Goal: Transaction & Acquisition: Purchase product/service

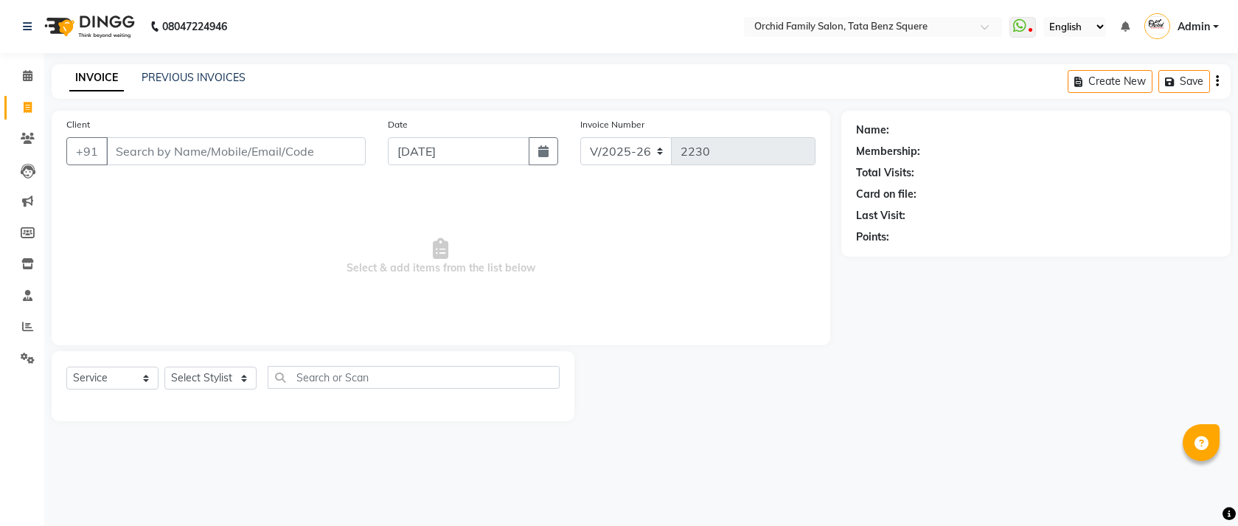
select select "107"
select select "service"
click at [230, 382] on select "Select Stylist Accountant AJAYA AMAR BHARATI BINDIYA JHUMA KALYANI SATAPATHY KR…" at bounding box center [210, 377] width 92 height 23
select select "11441"
click at [164, 367] on select "Select Stylist Accountant AJAYA AMAR BHARATI BINDIYA JHUMA KALYANI SATAPATHY KR…" at bounding box center [210, 377] width 92 height 23
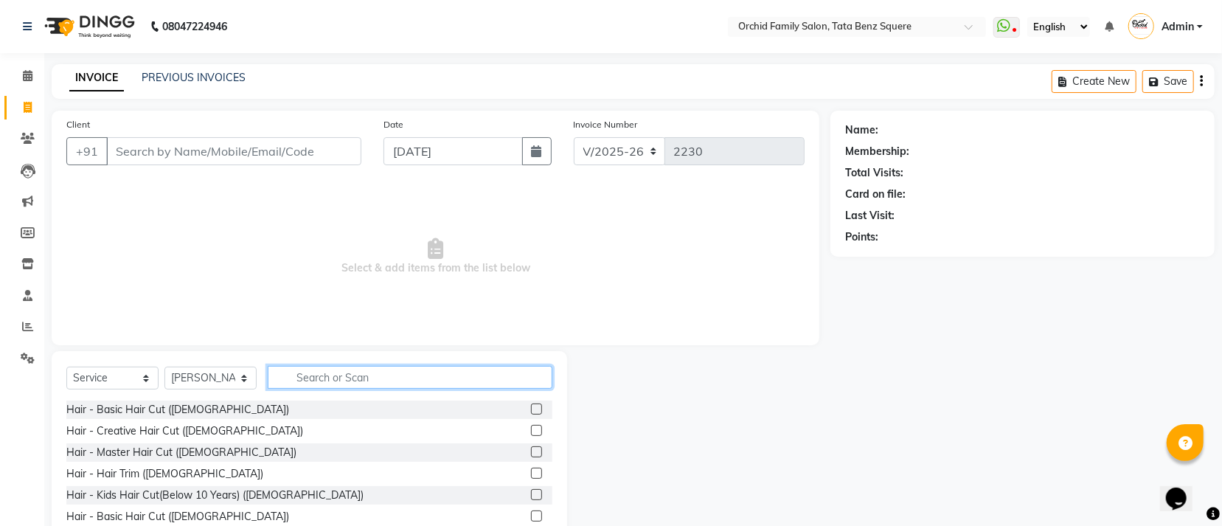
drag, startPoint x: 310, startPoint y: 369, endPoint x: 327, endPoint y: 389, distance: 26.7
click at [310, 369] on input "text" at bounding box center [410, 377] width 285 height 23
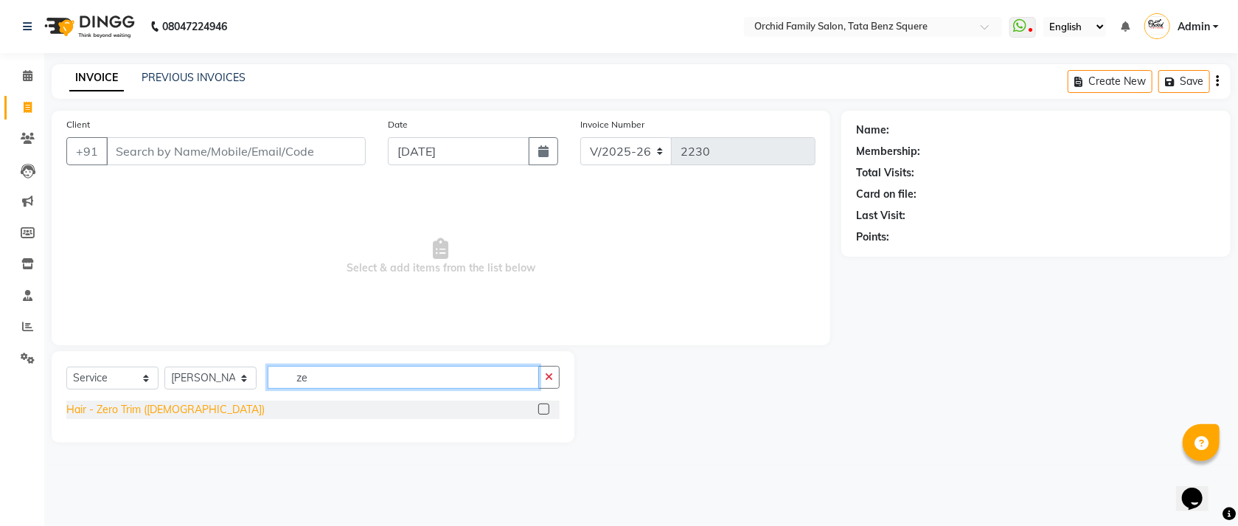
type input "ze"
click at [137, 414] on div "Hair - Zero Trim (Male)" at bounding box center [165, 409] width 198 height 15
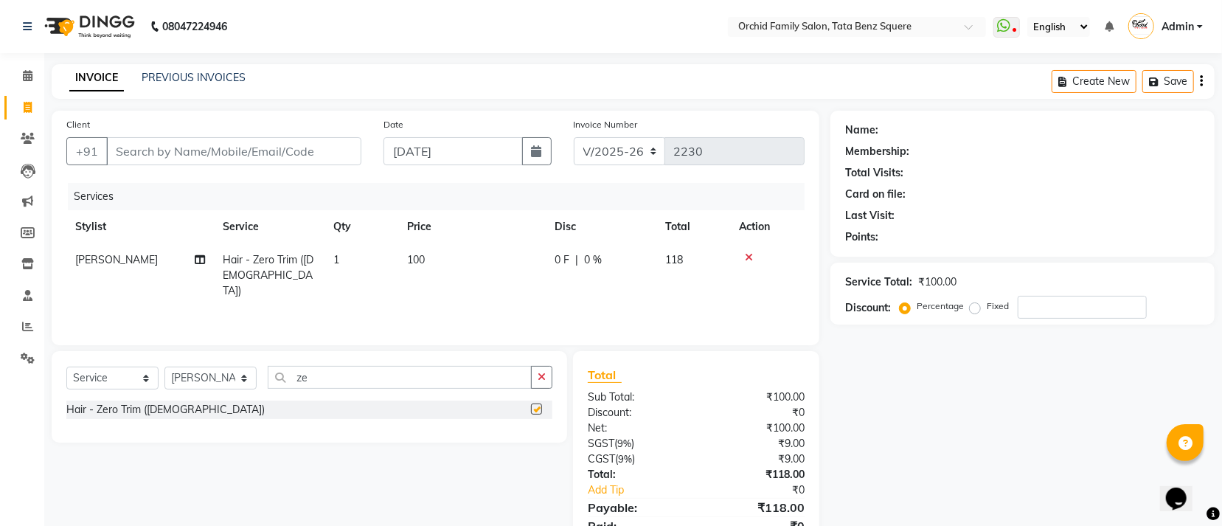
checkbox input "false"
click at [387, 383] on input "ze" at bounding box center [400, 377] width 264 height 23
type input "z"
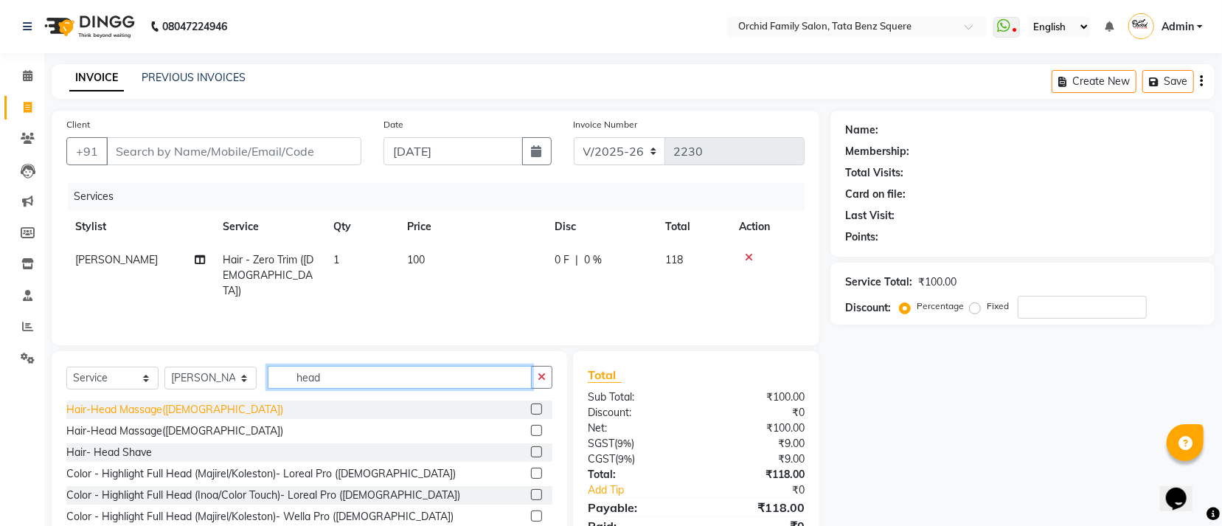
type input "head"
click at [133, 414] on div "Hair-Head Massage(Male)" at bounding box center [174, 409] width 217 height 15
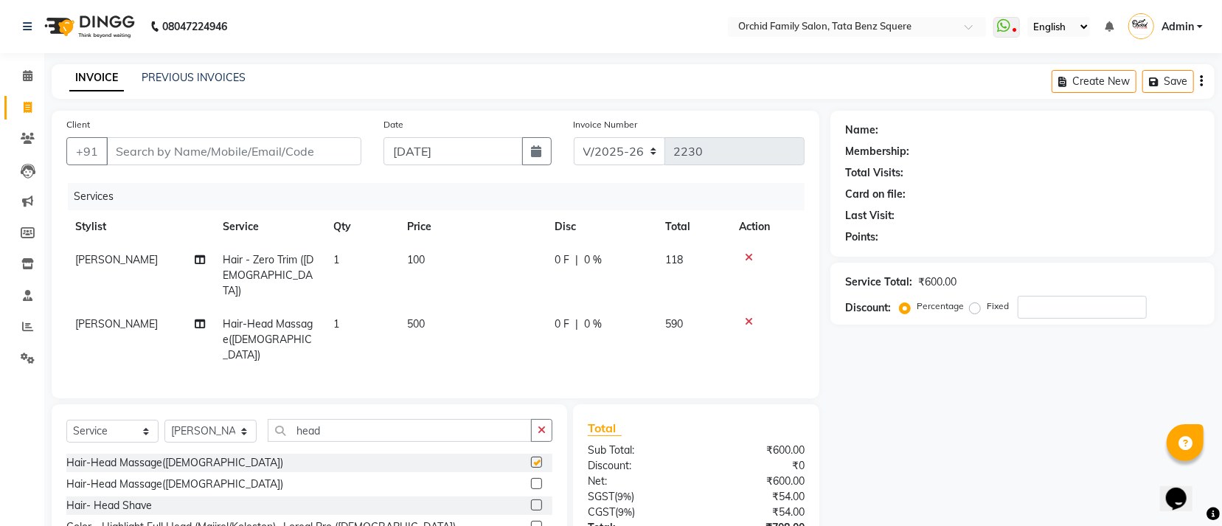
checkbox input "false"
drag, startPoint x: 240, startPoint y: 153, endPoint x: 565, endPoint y: 186, distance: 326.8
click at [279, 159] on input "Client" at bounding box center [233, 151] width 255 height 28
type input "7"
type input "0"
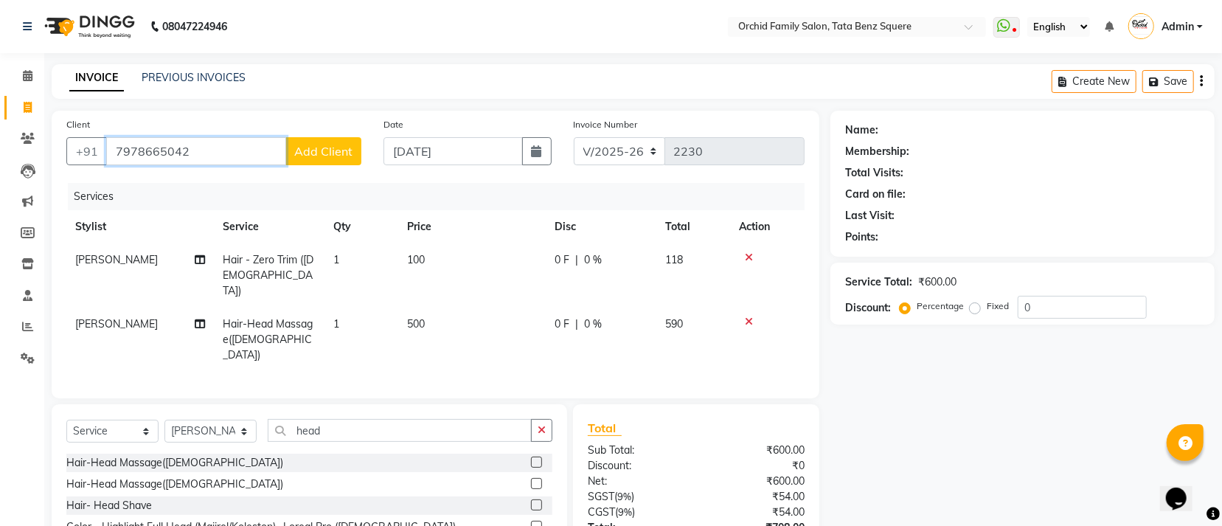
click at [263, 143] on input "7978665042" at bounding box center [196, 151] width 180 height 28
type input "7"
type input "8"
type input "7"
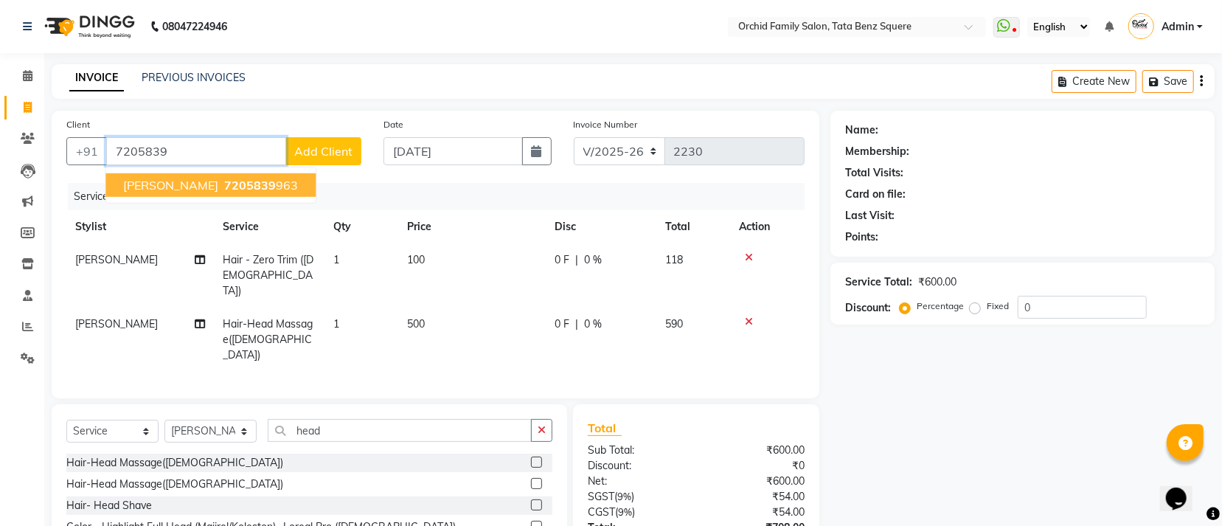
click at [170, 189] on span "[PERSON_NAME]" at bounding box center [170, 185] width 95 height 15
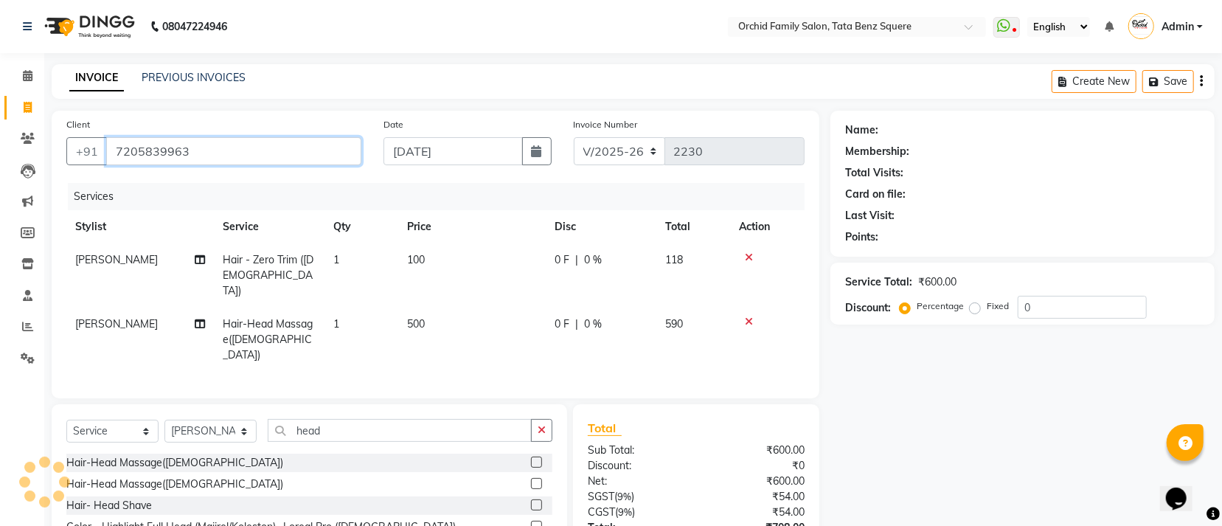
type input "7205839963"
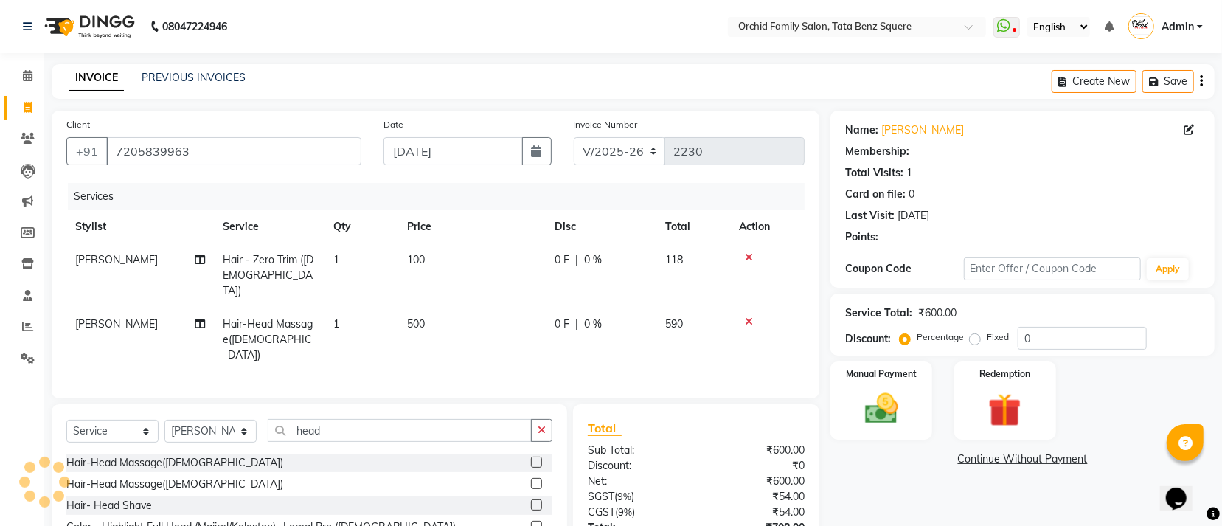
select select "1: Object"
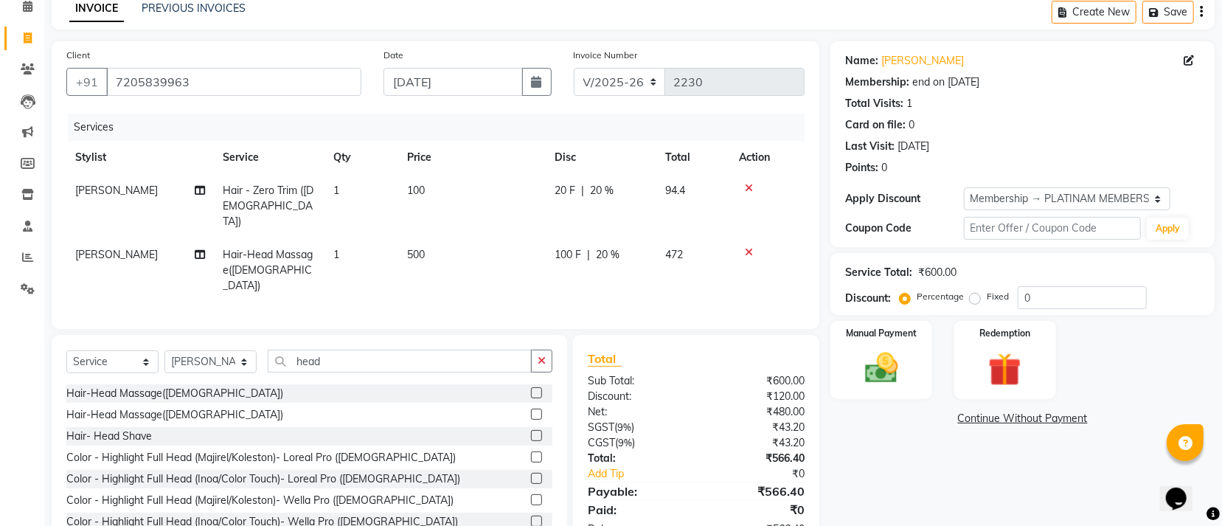
scroll to position [104, 0]
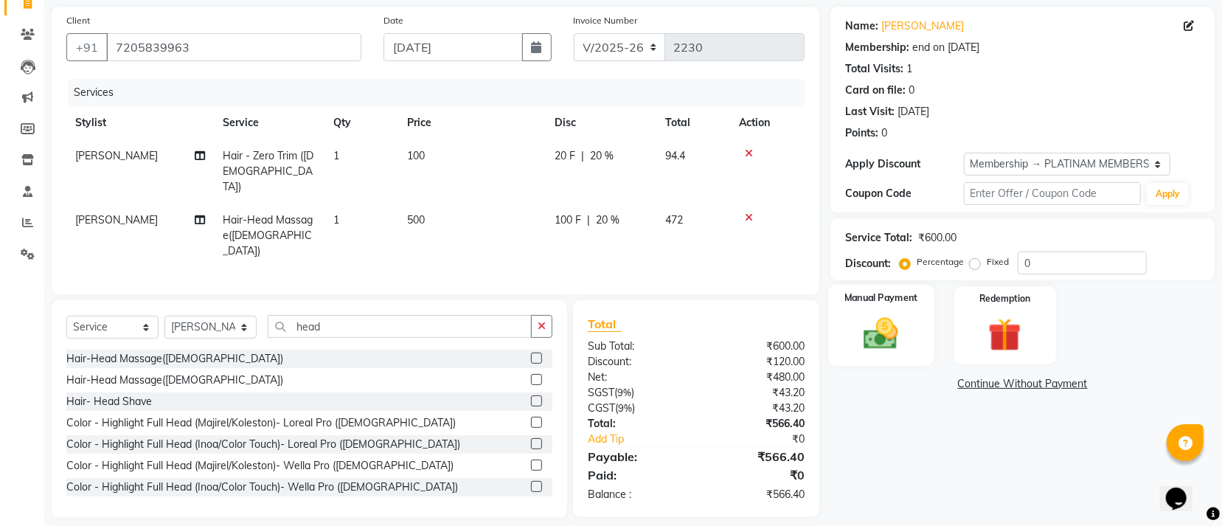
click at [887, 326] on img at bounding box center [881, 333] width 56 height 40
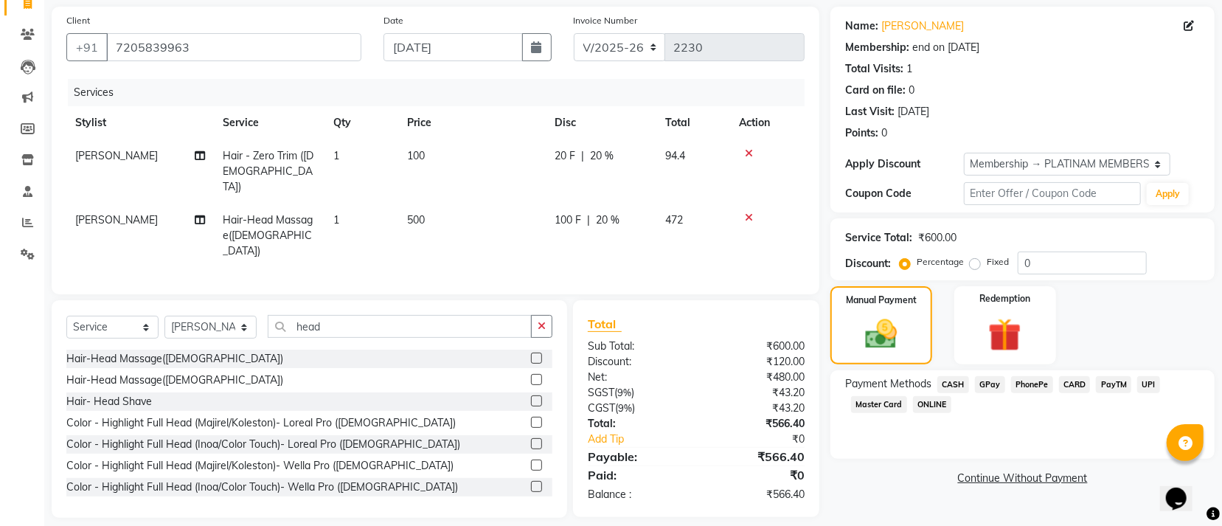
click at [984, 386] on span "GPay" at bounding box center [990, 384] width 30 height 17
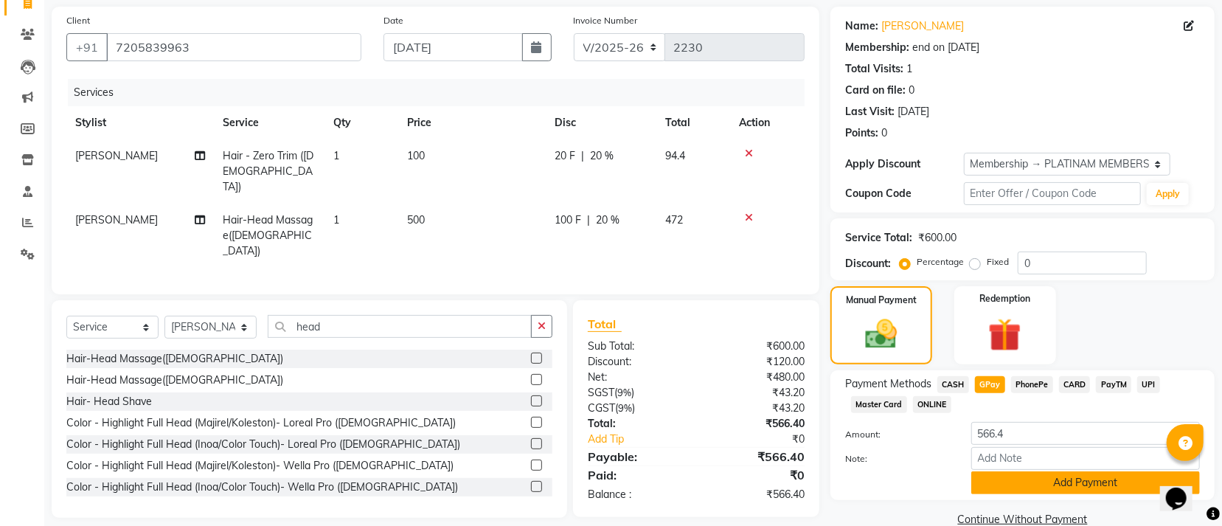
click at [995, 492] on button "Add Payment" at bounding box center [1085, 482] width 229 height 23
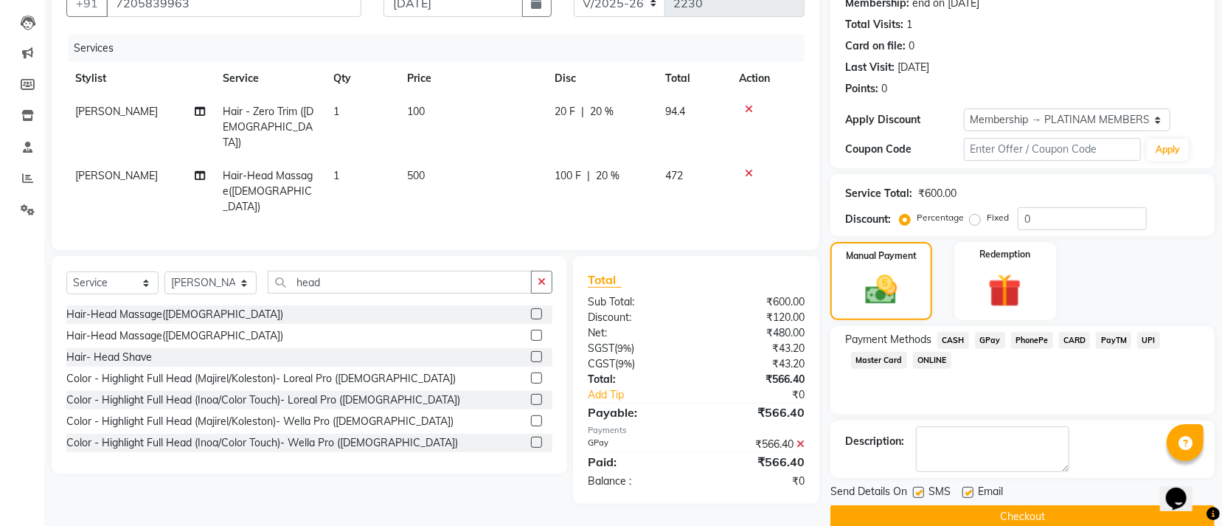
scroll to position [172, 0]
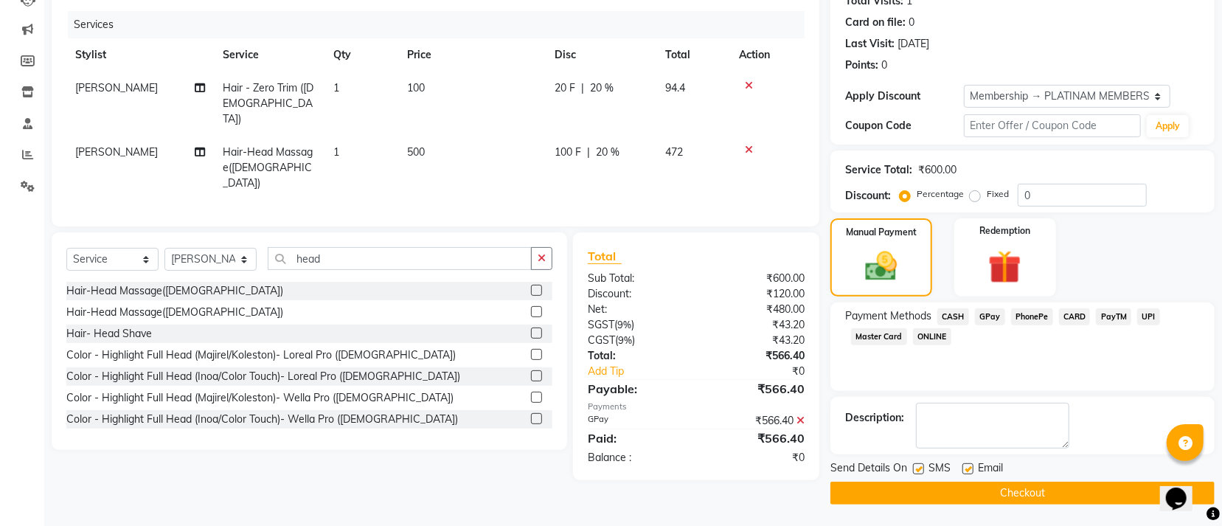
click at [991, 495] on button "Checkout" at bounding box center [1022, 492] width 384 height 23
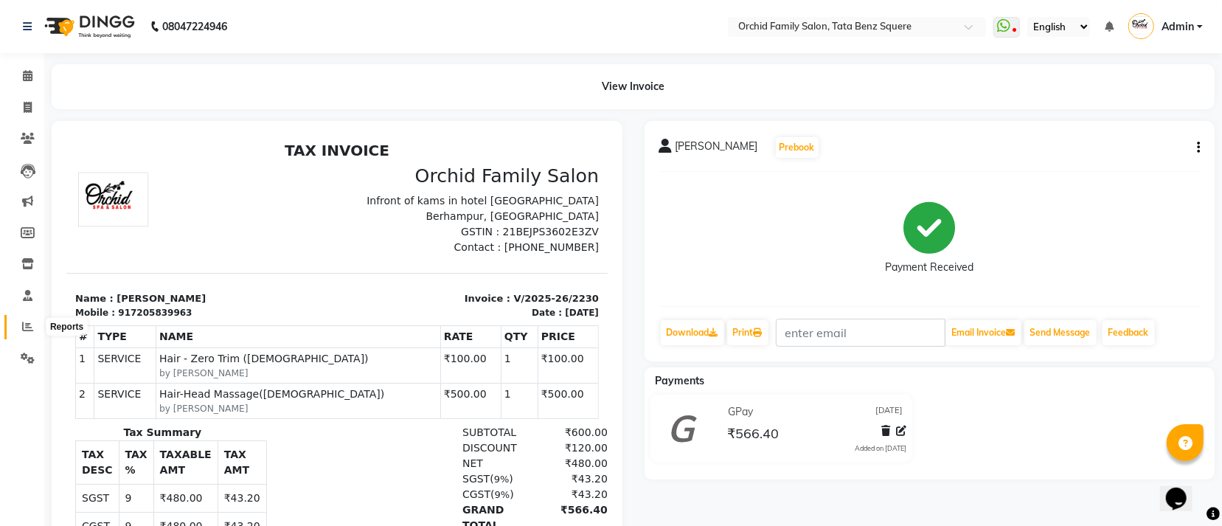
click at [22, 325] on icon at bounding box center [27, 326] width 11 height 11
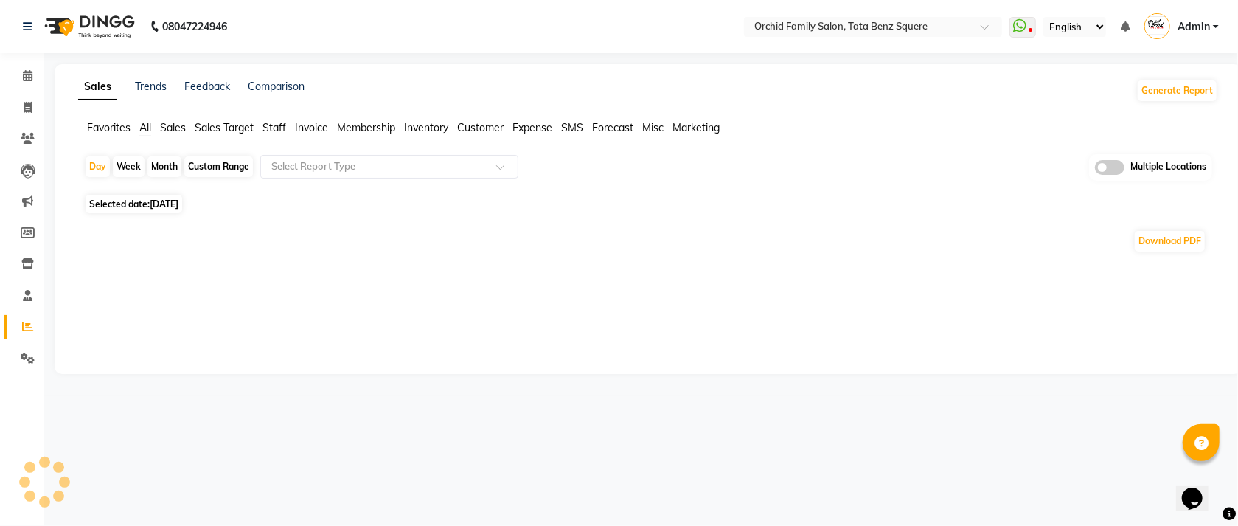
click at [276, 126] on span "Staff" at bounding box center [274, 127] width 24 height 13
click at [281, 161] on input "text" at bounding box center [374, 166] width 212 height 15
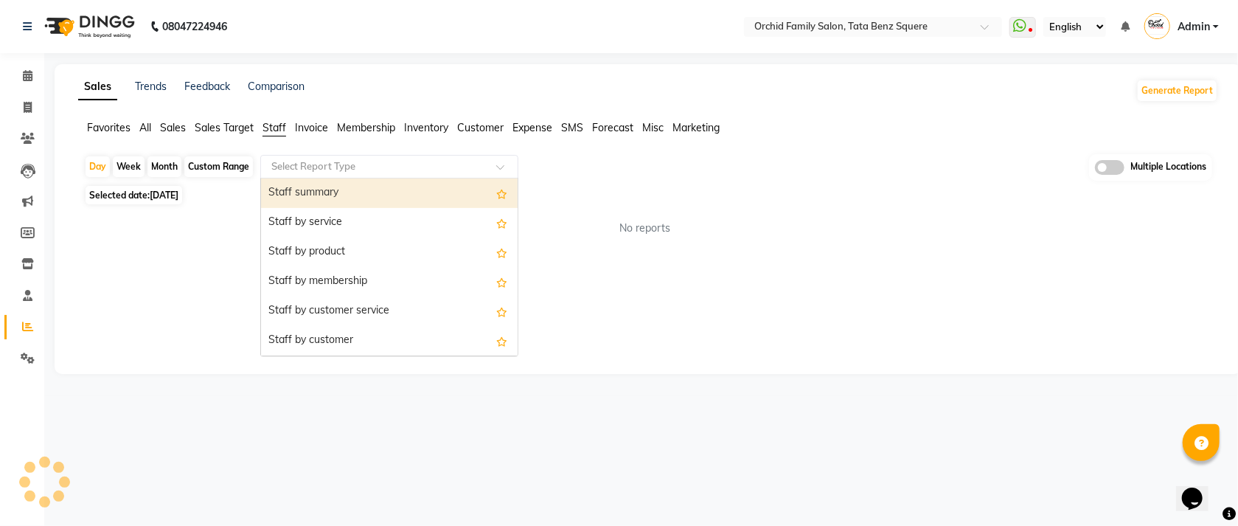
click at [290, 187] on div "Staff summary" at bounding box center [389, 192] width 257 height 29
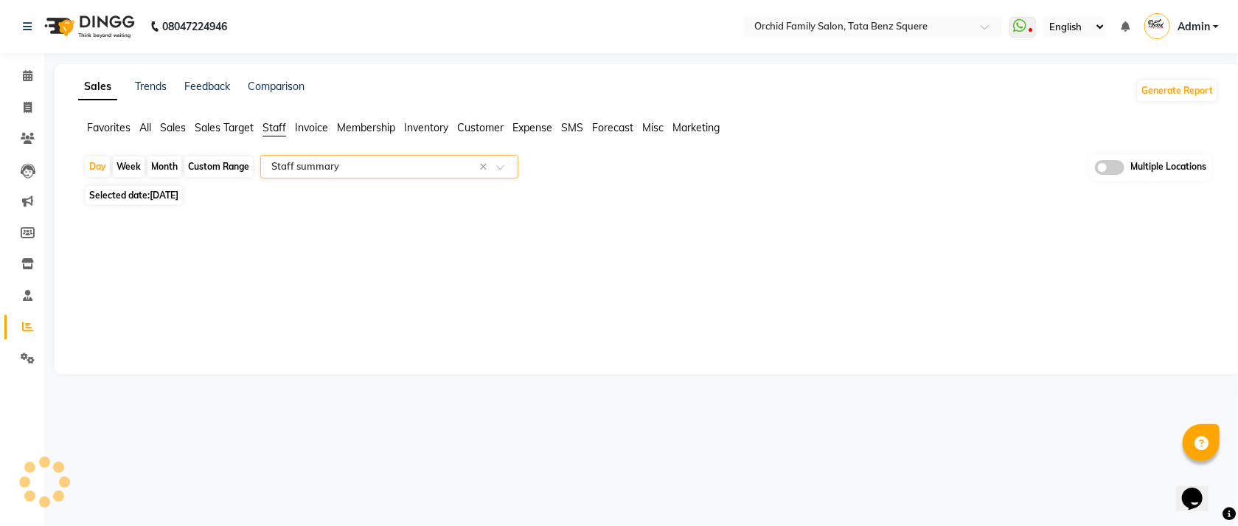
click at [155, 164] on div "Month" at bounding box center [164, 166] width 34 height 21
select select "9"
select select "2025"
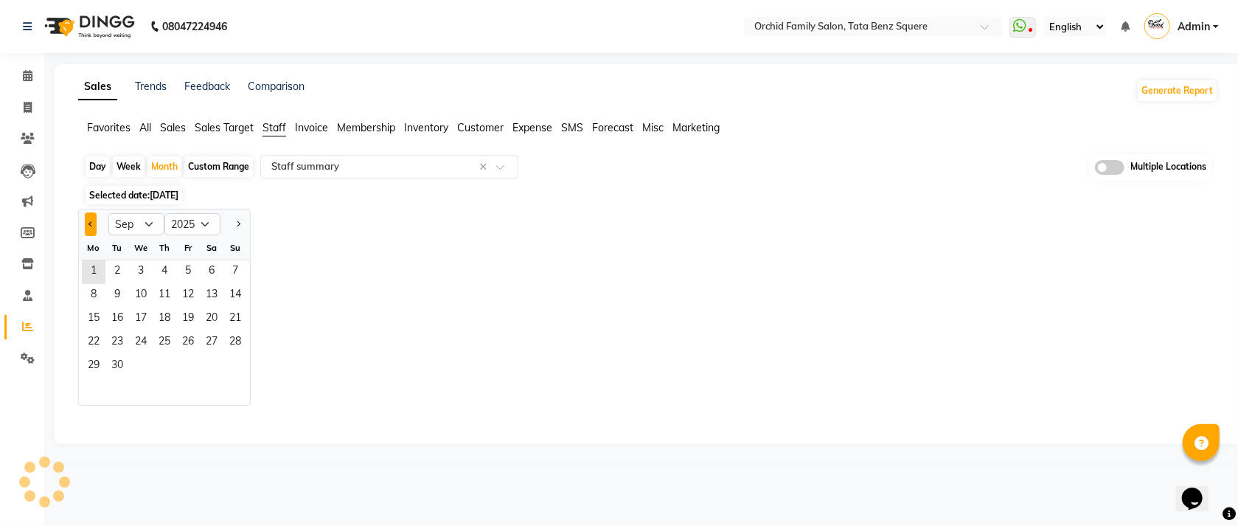
click at [88, 223] on span "Previous month" at bounding box center [90, 222] width 5 height 5
select select "8"
click at [161, 360] on span "28" at bounding box center [165, 367] width 24 height 24
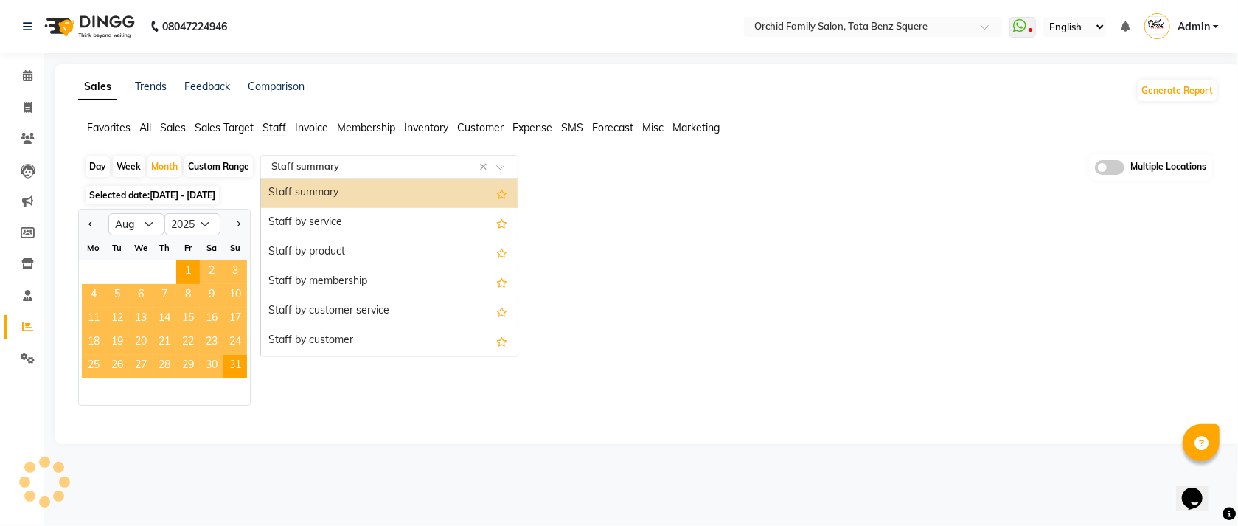
click at [338, 167] on input "text" at bounding box center [374, 166] width 212 height 15
click at [356, 195] on div "Staff summary" at bounding box center [389, 192] width 257 height 29
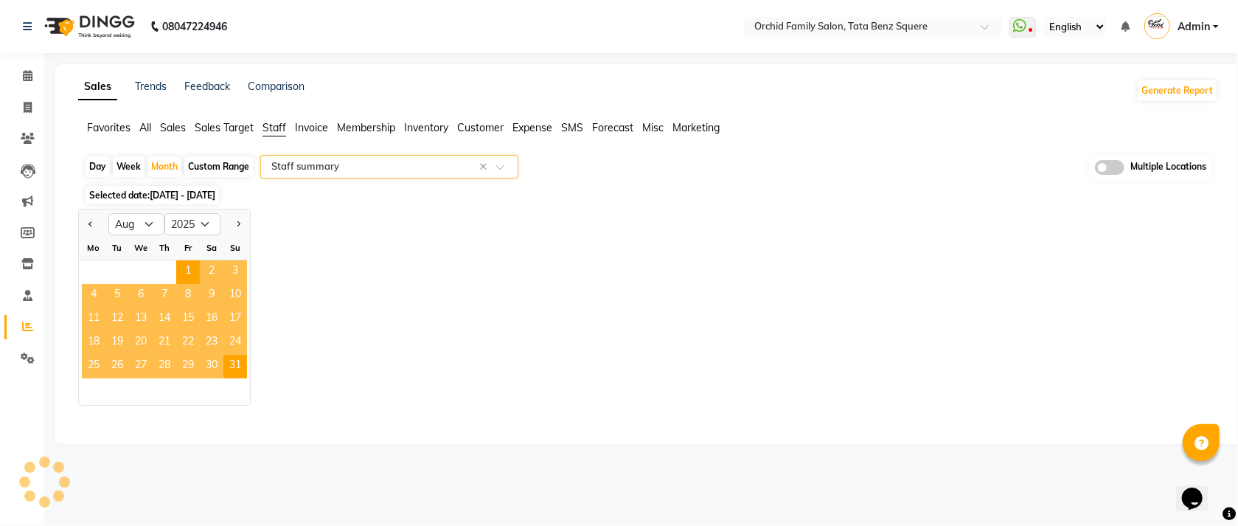
click at [245, 133] on span "Sales Target" at bounding box center [224, 127] width 59 height 13
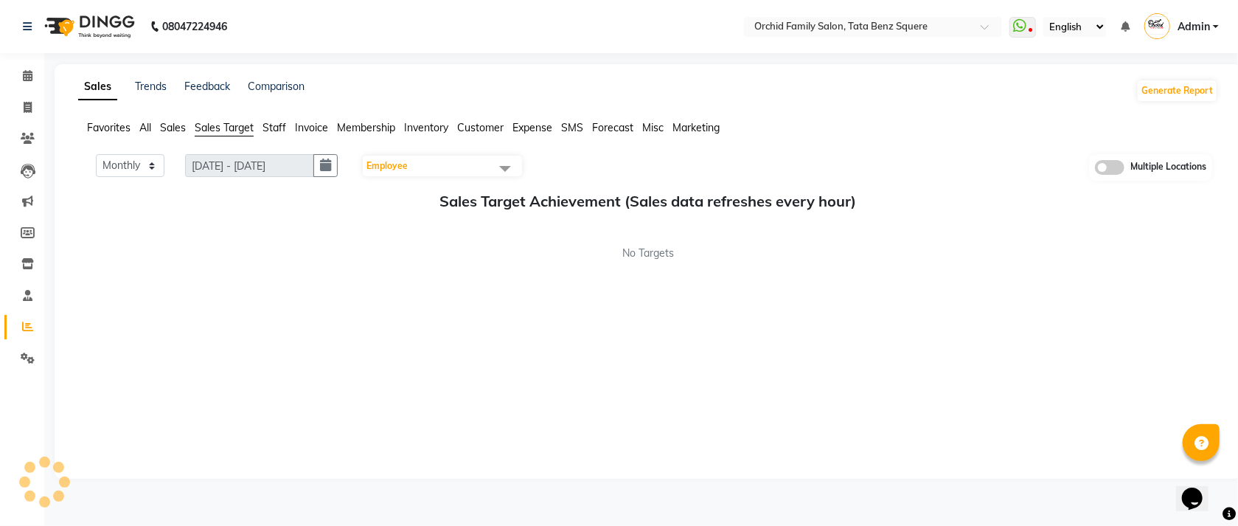
click at [271, 133] on span "Staff" at bounding box center [274, 127] width 24 height 13
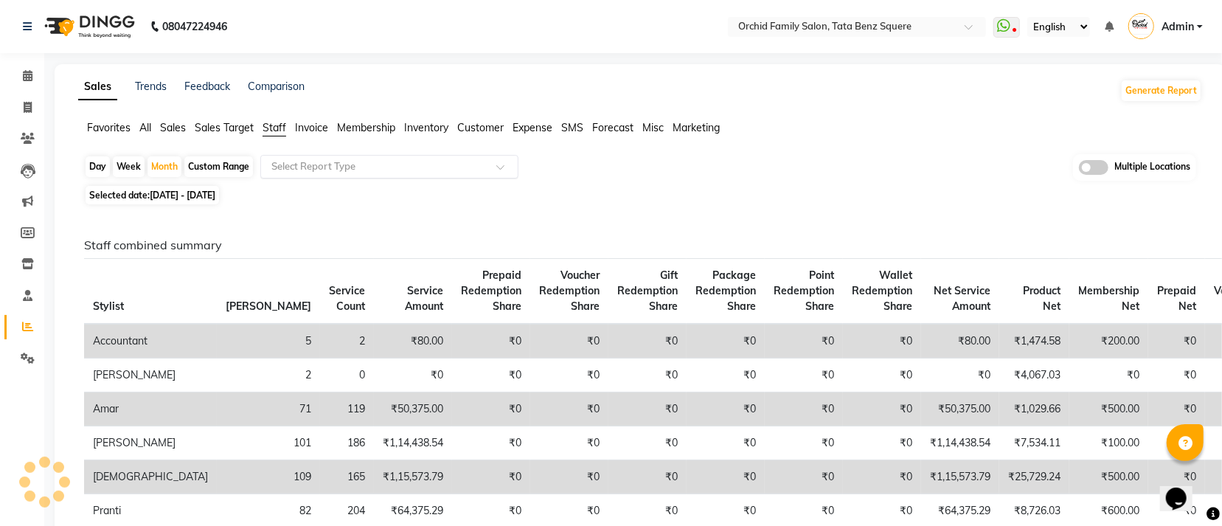
click at [327, 168] on input "text" at bounding box center [374, 166] width 212 height 15
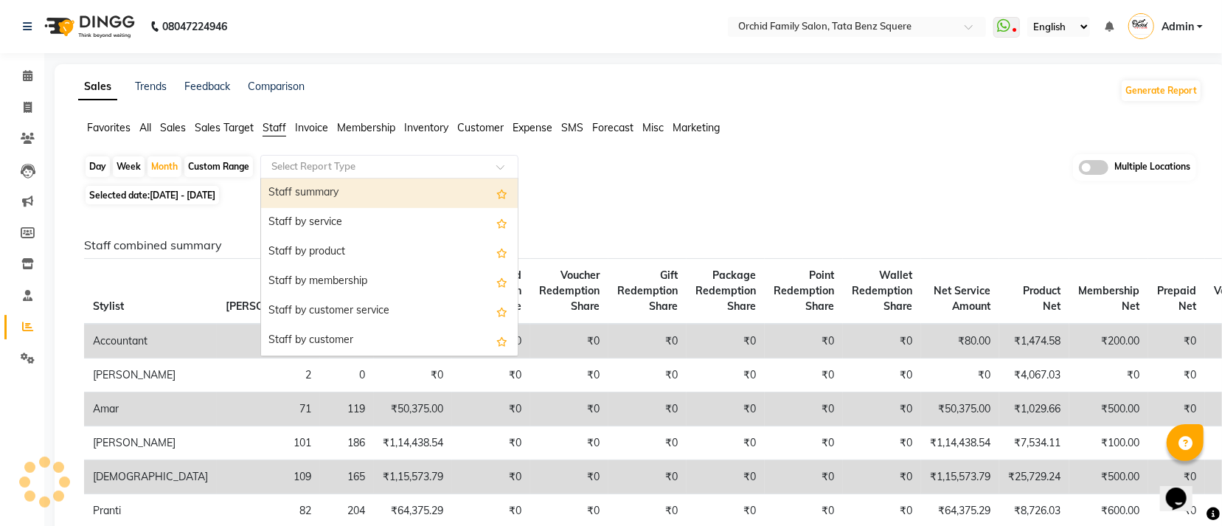
click at [330, 195] on div "Staff summary" at bounding box center [389, 192] width 257 height 29
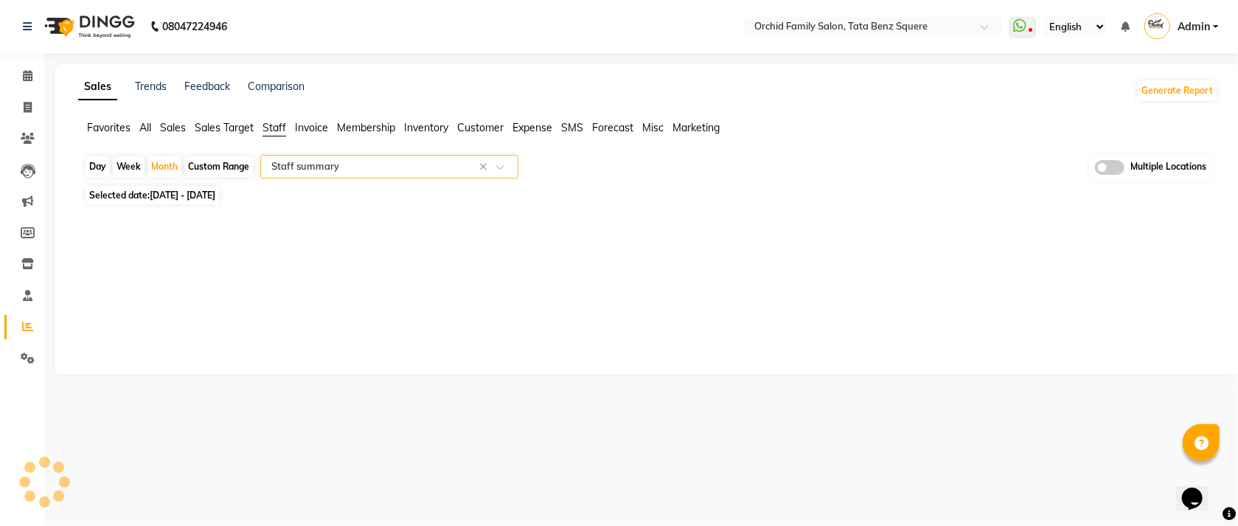
select select "full_report"
select select "csv"
click at [170, 165] on div "Month" at bounding box center [164, 166] width 34 height 21
select select "8"
select select "2025"
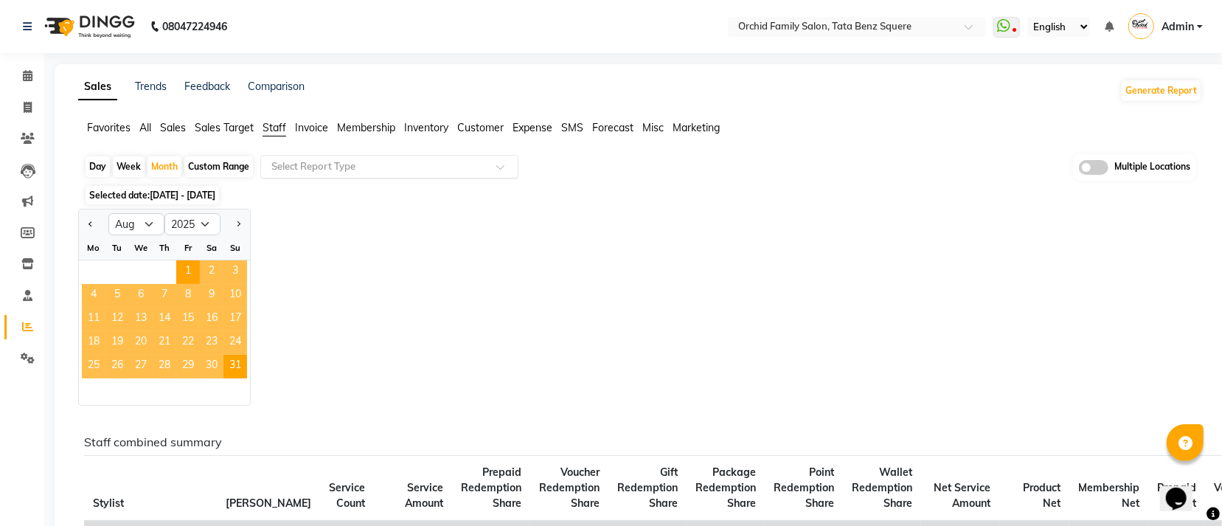
click at [191, 341] on span "22" at bounding box center [188, 343] width 24 height 24
click at [281, 126] on span "Staff" at bounding box center [274, 127] width 24 height 13
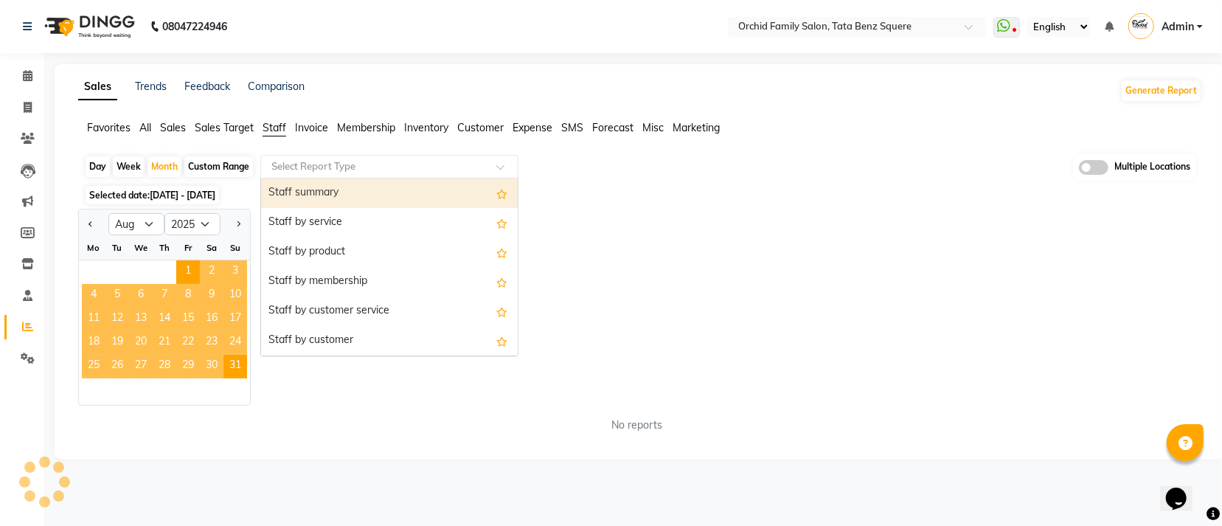
click at [297, 167] on input "text" at bounding box center [374, 166] width 212 height 15
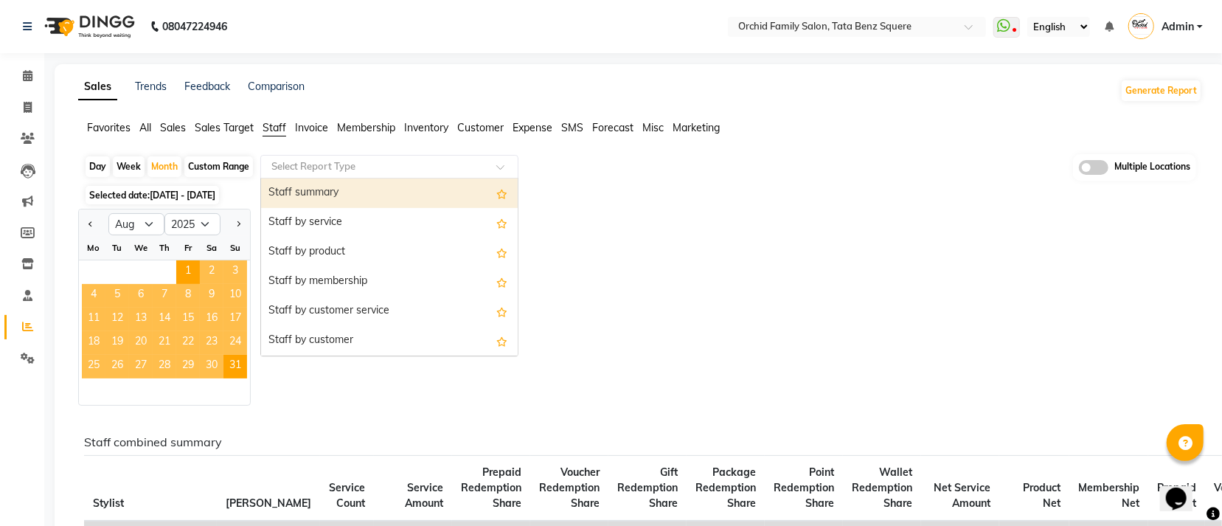
click at [305, 186] on div "Staff summary" at bounding box center [389, 192] width 257 height 29
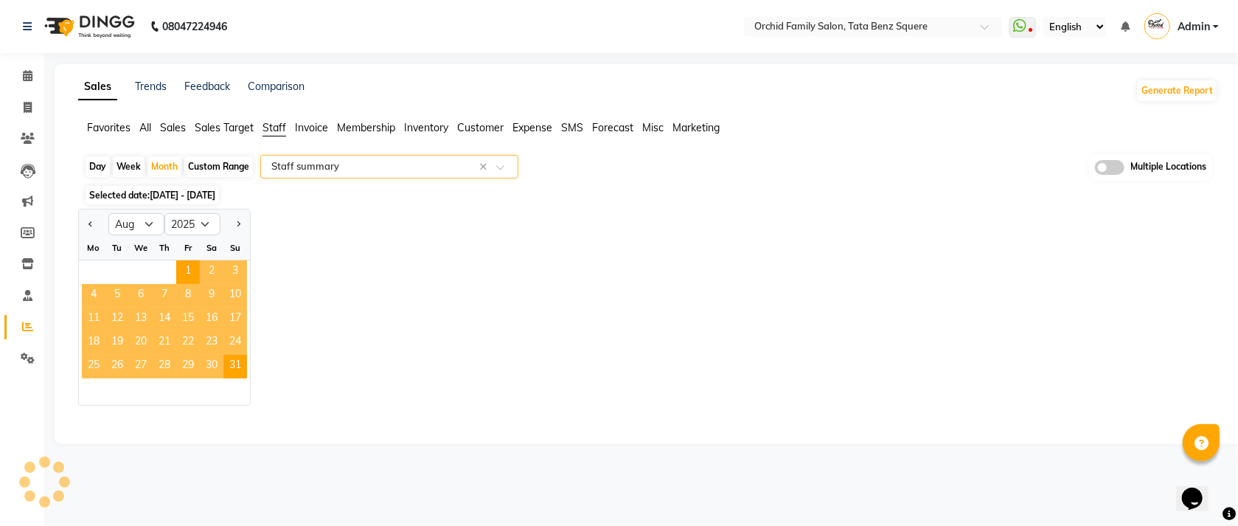
select select "full_report"
select select "csv"
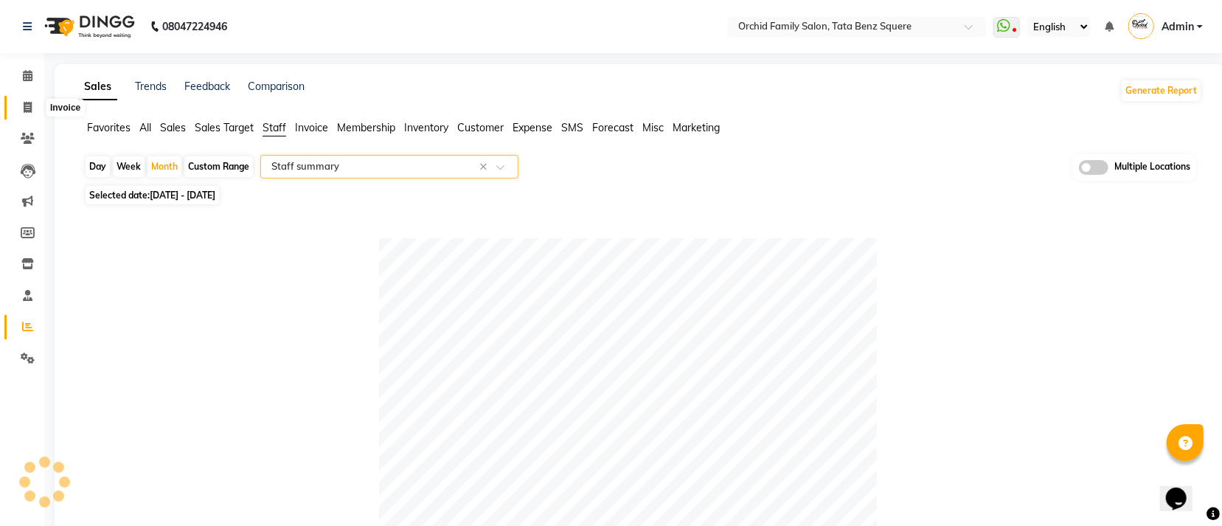
click at [26, 108] on icon at bounding box center [28, 107] width 8 height 11
select select "service"
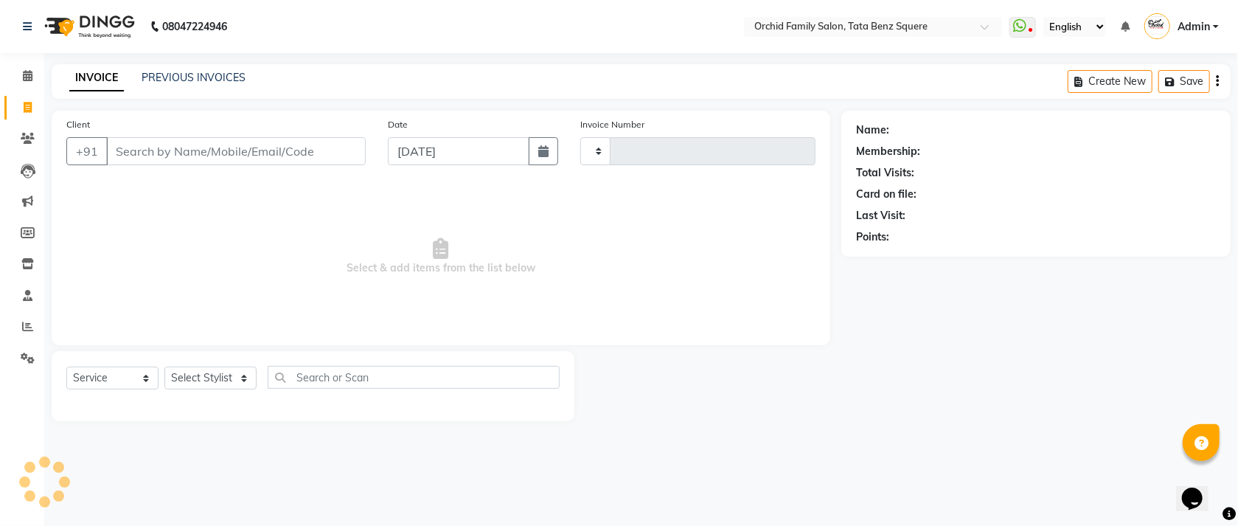
type input "2231"
select select "107"
click at [167, 81] on link "PREVIOUS INVOICES" at bounding box center [194, 77] width 104 height 13
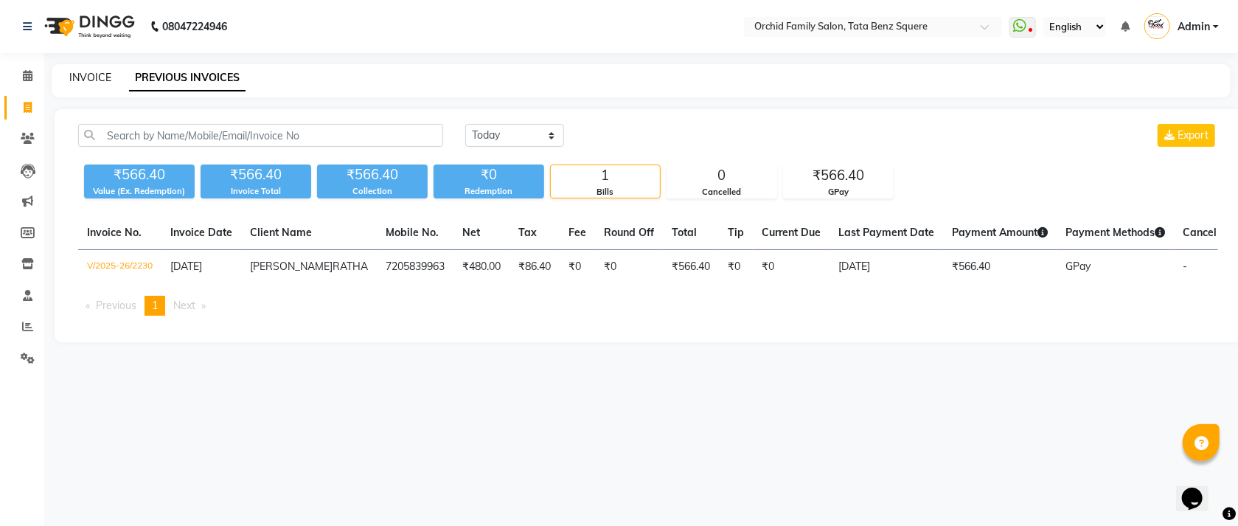
click at [87, 83] on link "INVOICE" at bounding box center [90, 77] width 42 height 13
select select "service"
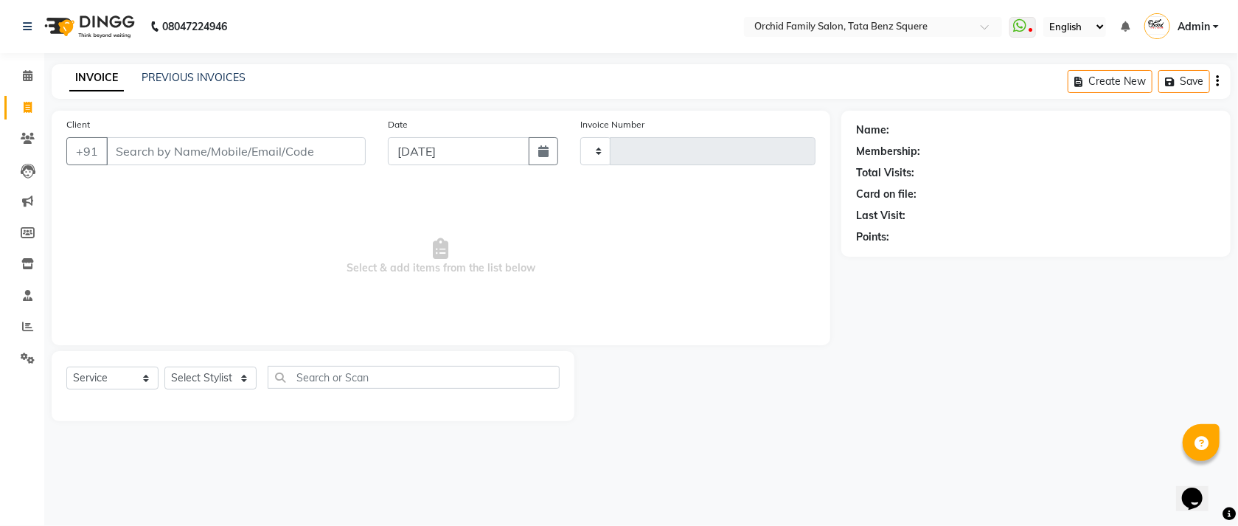
type input "2231"
select select "107"
click at [195, 81] on link "PREVIOUS INVOICES" at bounding box center [194, 77] width 104 height 13
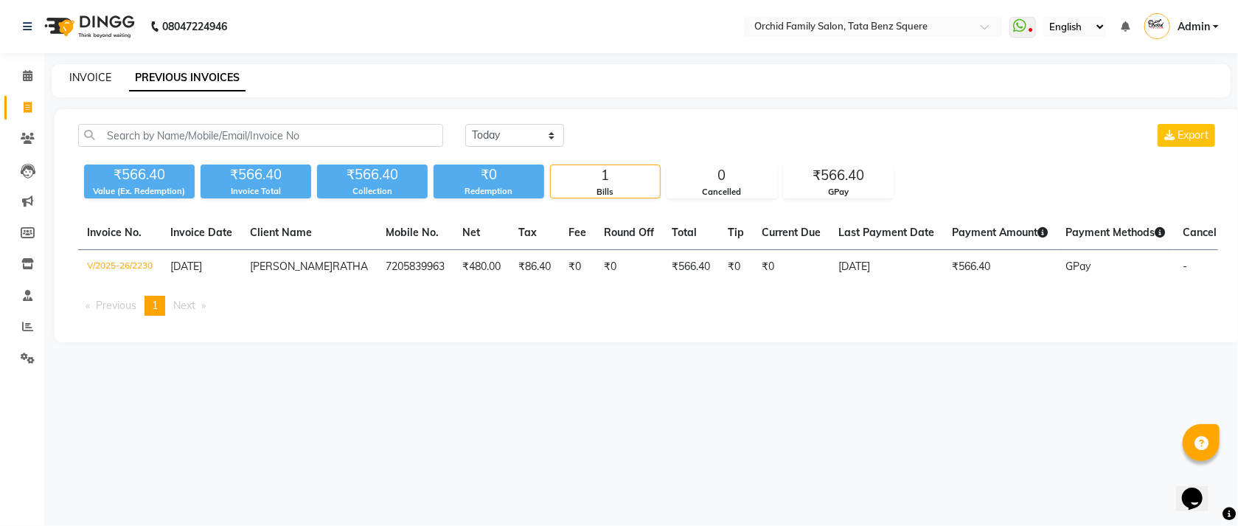
click at [75, 77] on link "INVOICE" at bounding box center [90, 77] width 42 height 13
select select "service"
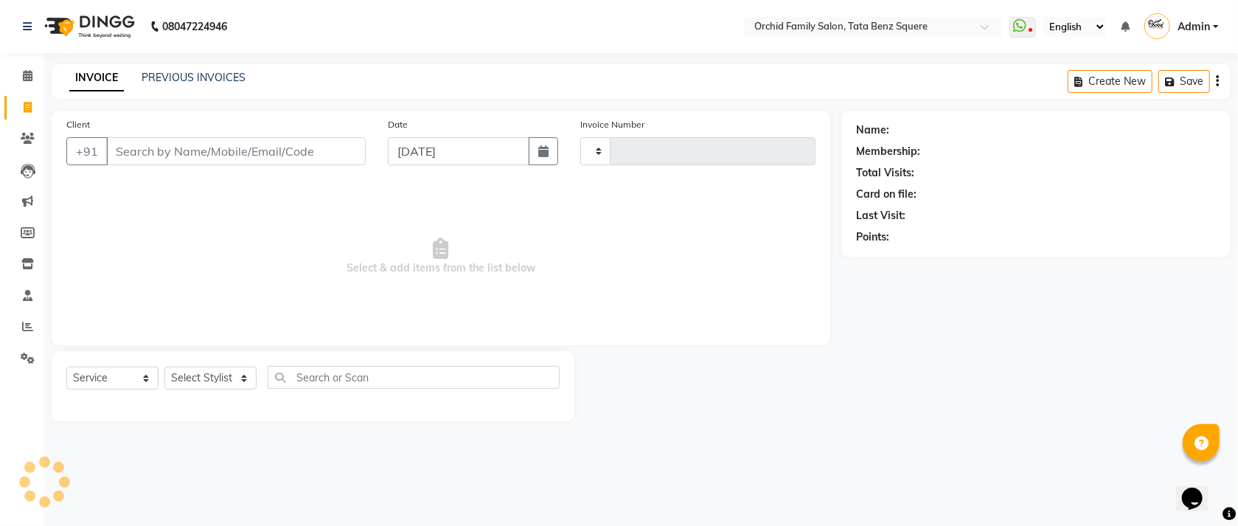
type input "2231"
select select "107"
click at [200, 383] on select "Select Stylist Accountant AJAYA AMAR BHARATI BINDIYA JHUMA KALYANI SATAPATHY KR…" at bounding box center [210, 377] width 92 height 23
select select "44690"
click at [164, 367] on select "Select Stylist Accountant AJAYA AMAR BHARATI BINDIYA JHUMA KALYANI SATAPATHY KR…" at bounding box center [210, 377] width 92 height 23
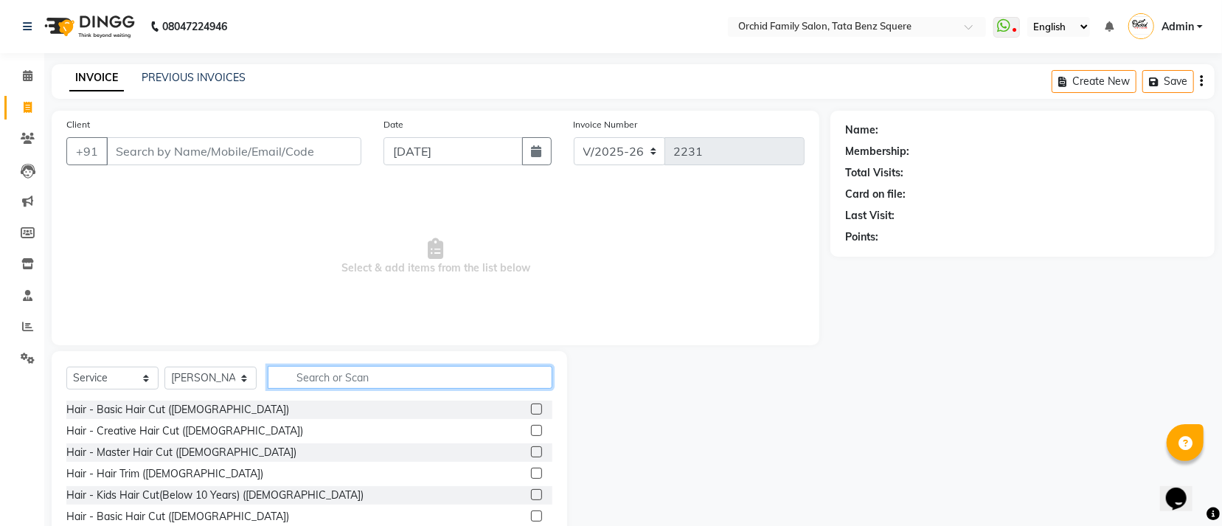
click at [312, 375] on input "text" at bounding box center [410, 377] width 285 height 23
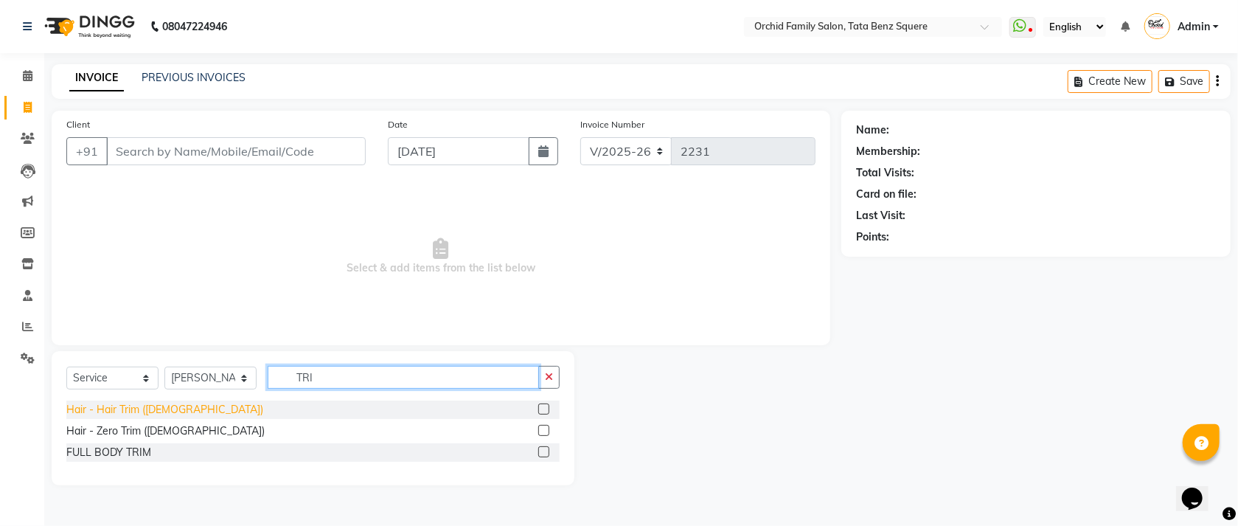
type input "TRI"
click at [137, 417] on div "Hair - Hair Trim ([DEMOGRAPHIC_DATA])" at bounding box center [164, 409] width 197 height 15
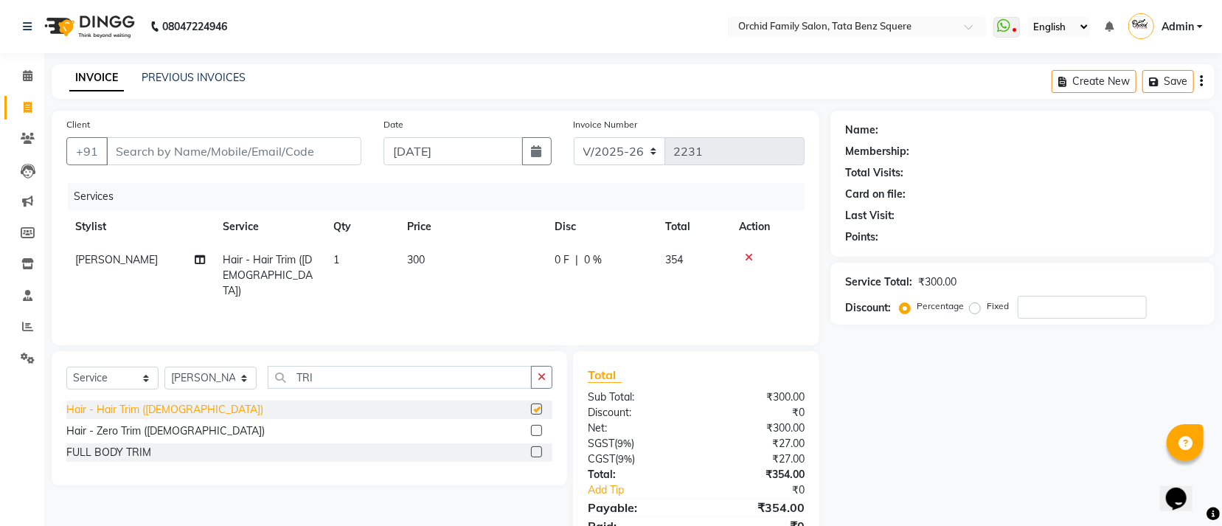
checkbox input "false"
click at [460, 268] on td "300" at bounding box center [471, 275] width 147 height 64
select select "44690"
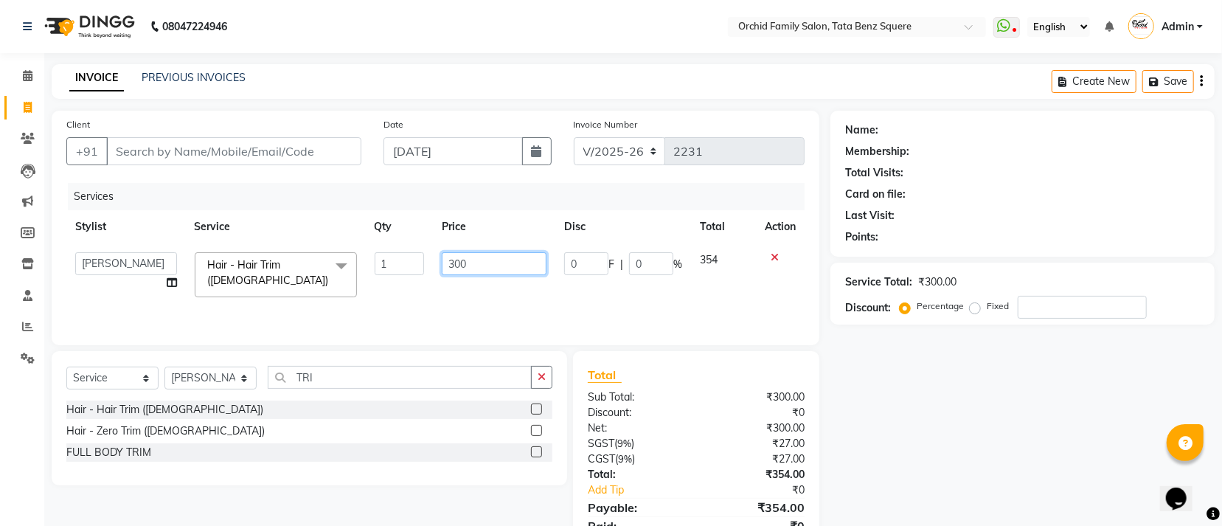
click at [467, 263] on input "300" at bounding box center [494, 263] width 105 height 23
type input "3"
type input "200"
click at [312, 162] on input "Client" at bounding box center [233, 151] width 255 height 28
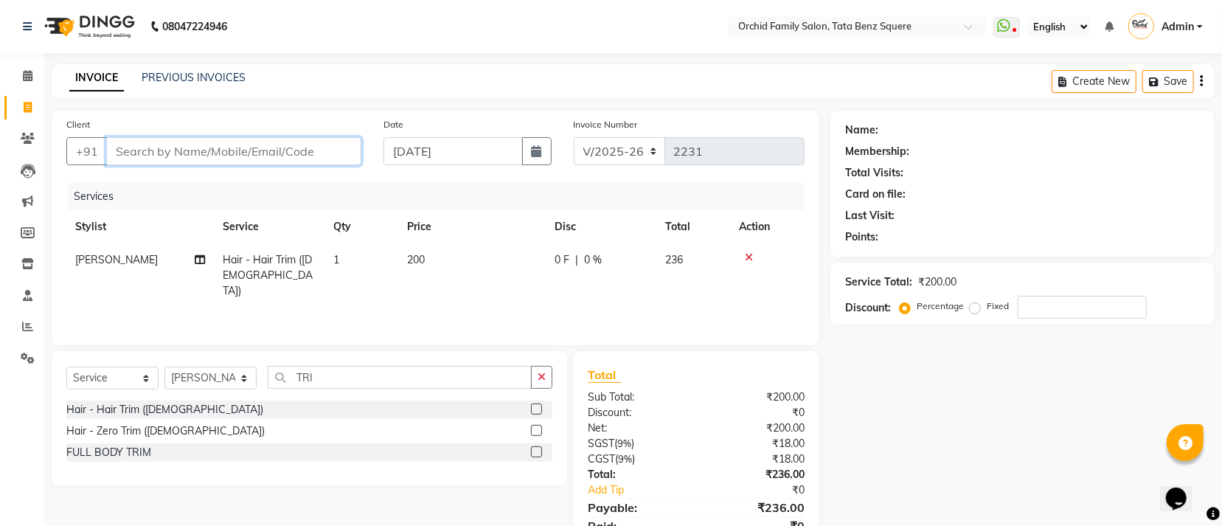
type input "9"
type input "0"
type input "9337609738"
drag, startPoint x: 314, startPoint y: 123, endPoint x: 341, endPoint y: 199, distance: 80.7
click at [335, 182] on div "Client +91 9337609738 Add Client Date 01-09-2025 Invoice Number V/2025 V/2025-2…" at bounding box center [435, 228] width 767 height 234
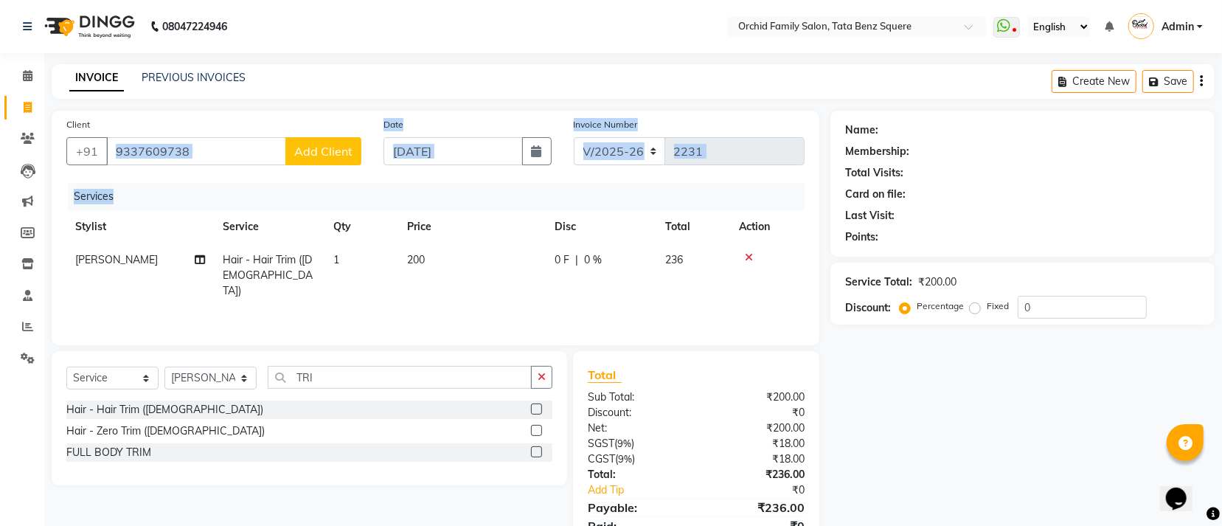
click at [336, 156] on span "Add Client" at bounding box center [323, 151] width 58 height 15
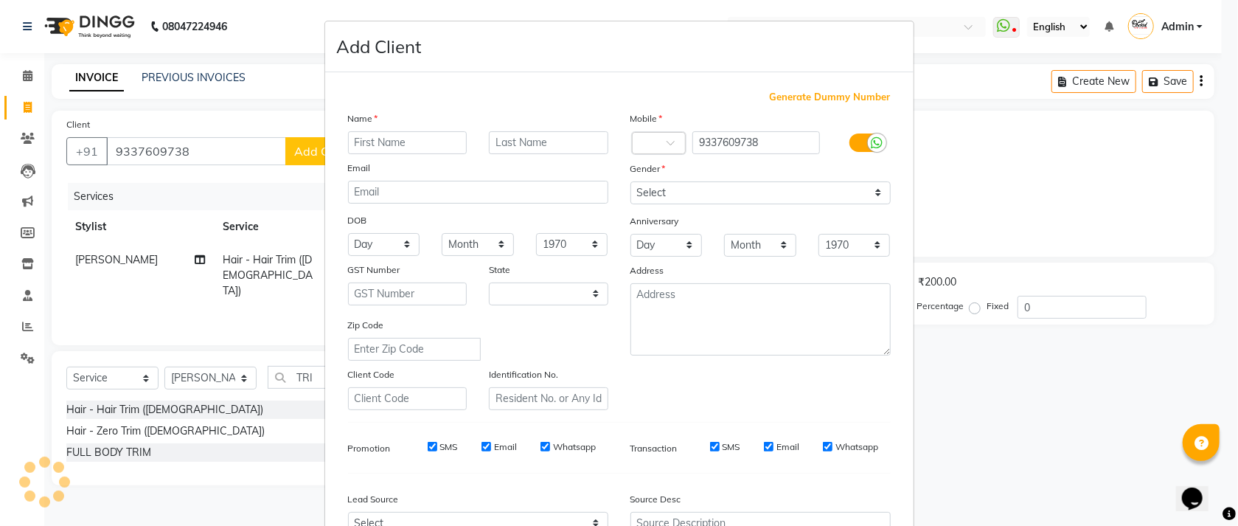
select select "29"
type input "MINATI MAHNTY"
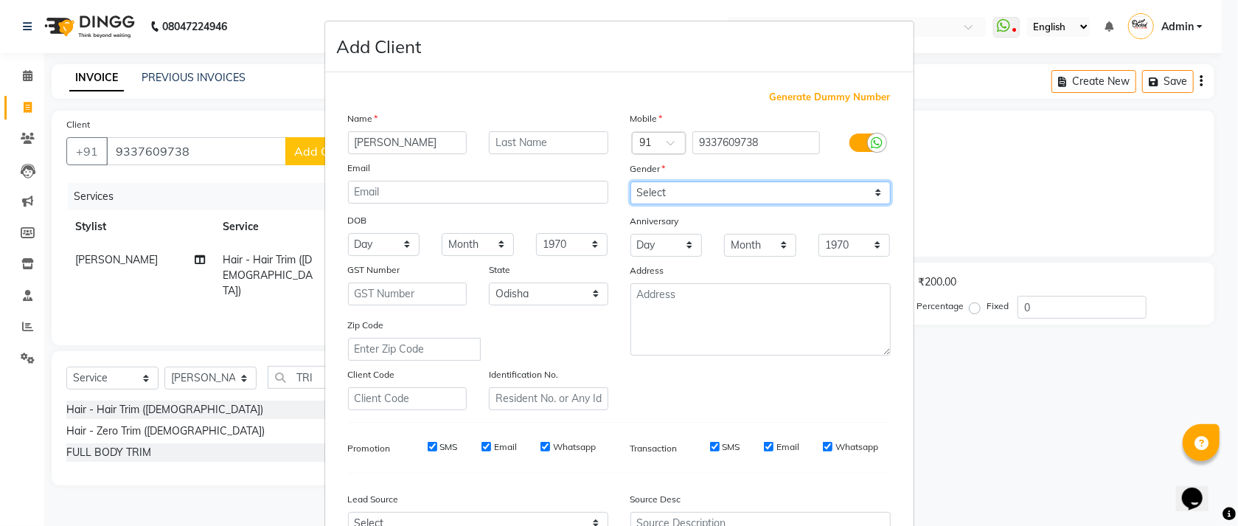
click at [665, 199] on select "Select Male Female Other Prefer Not To Say" at bounding box center [760, 192] width 260 height 23
select select "[DEMOGRAPHIC_DATA]"
click at [630, 182] on select "Select Male Female Other Prefer Not To Say" at bounding box center [760, 192] width 260 height 23
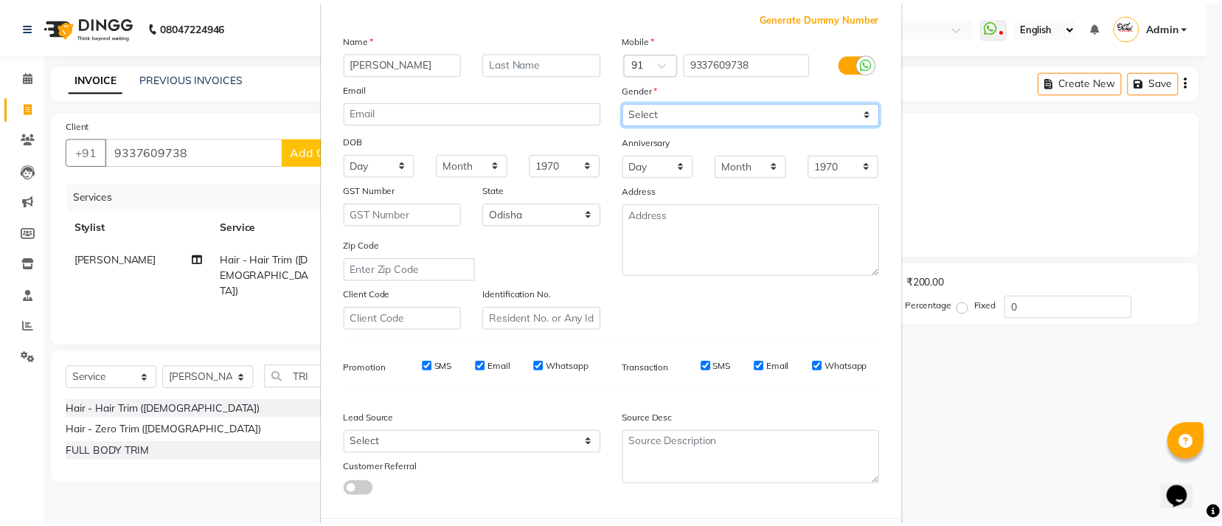
scroll to position [163, 0]
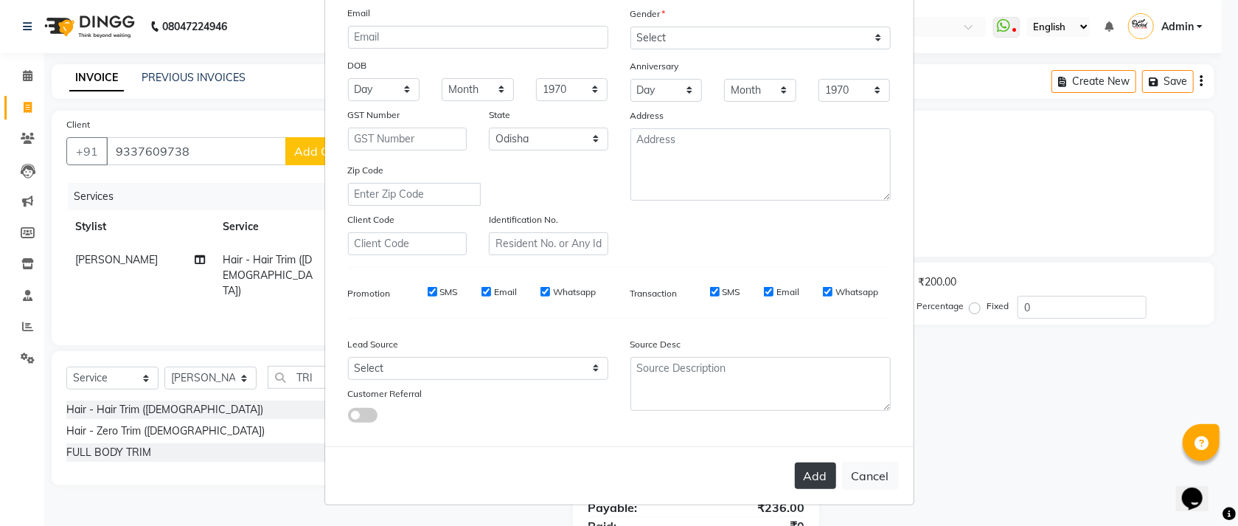
click at [809, 480] on button "Add" at bounding box center [815, 475] width 41 height 27
select select
select select "null"
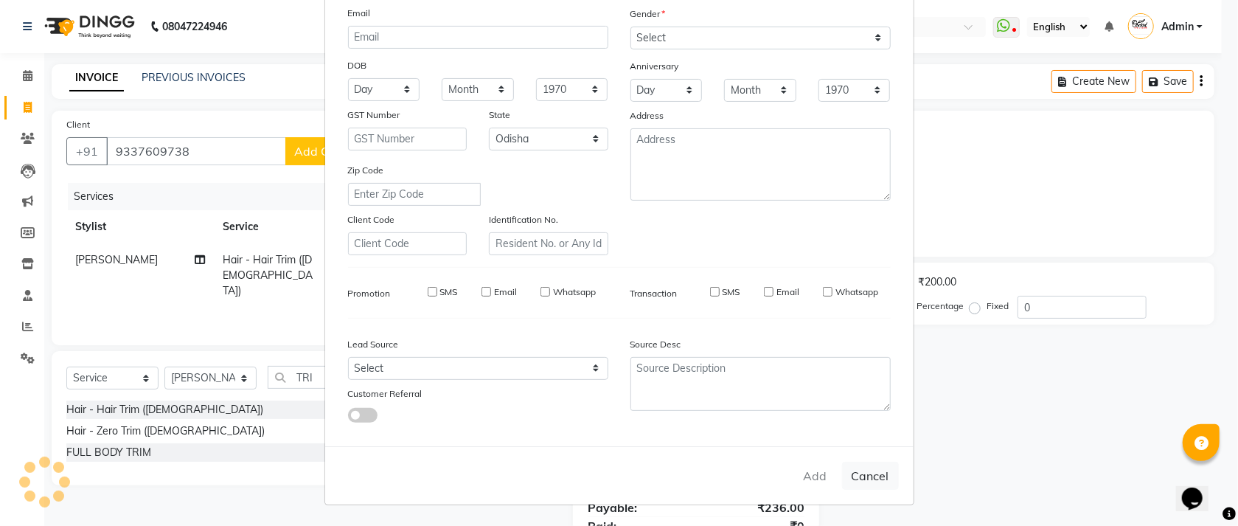
select select
checkbox input "false"
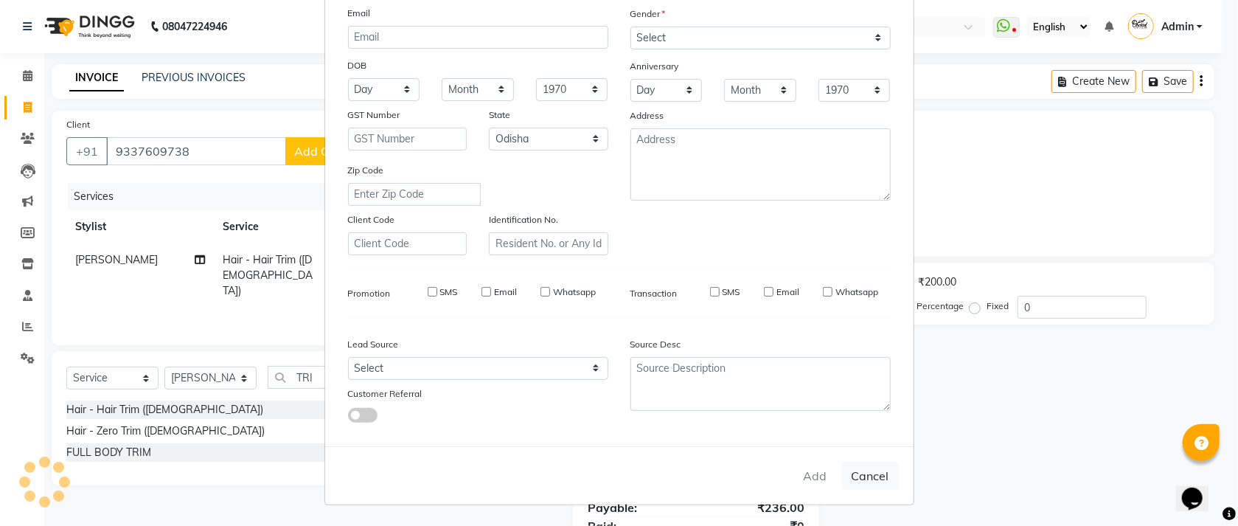
checkbox input "false"
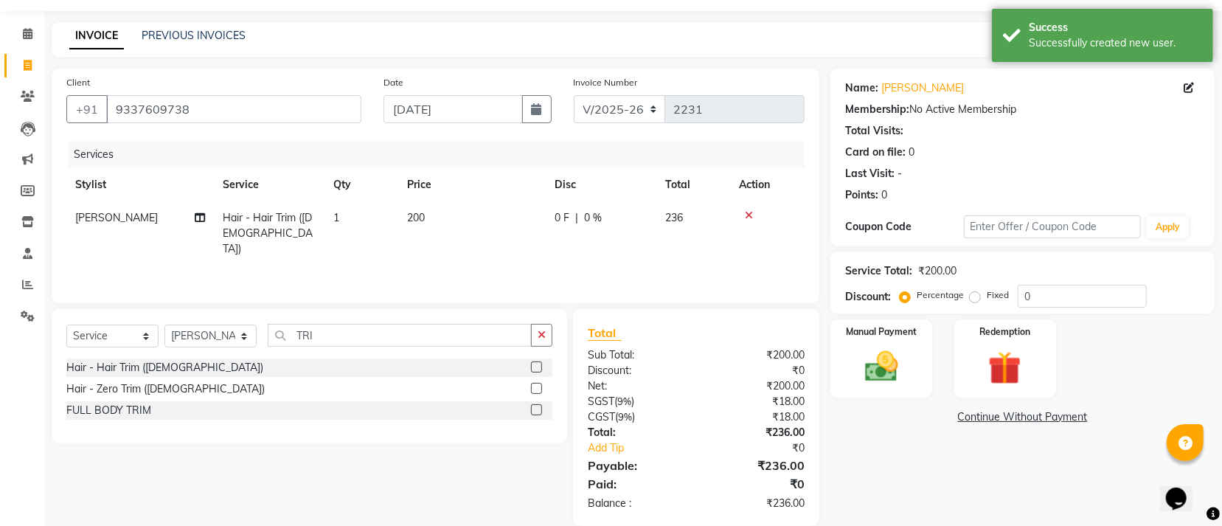
scroll to position [66, 0]
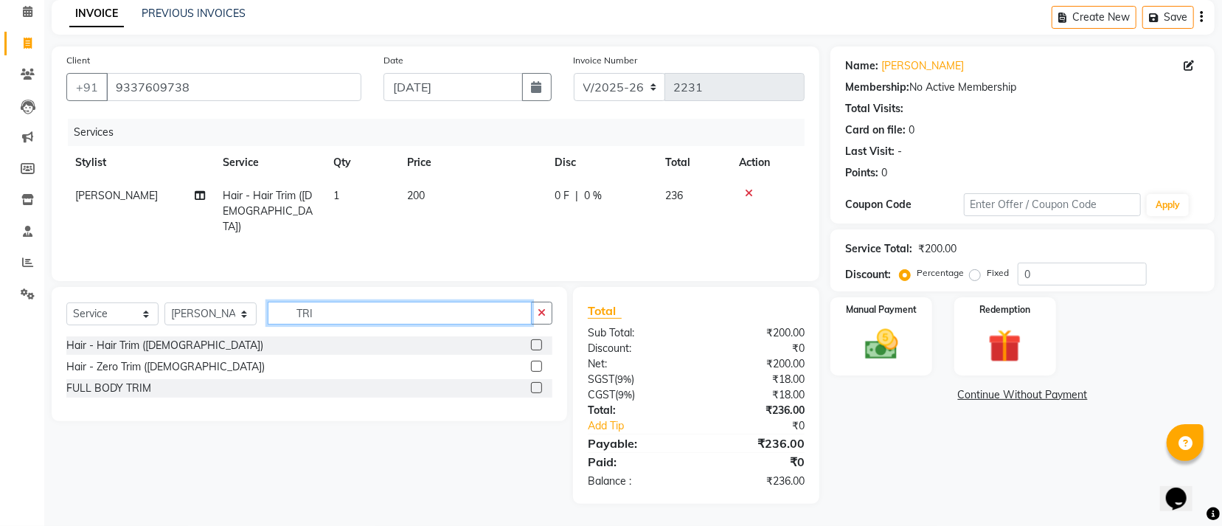
click at [356, 314] on input "TRI" at bounding box center [400, 313] width 264 height 23
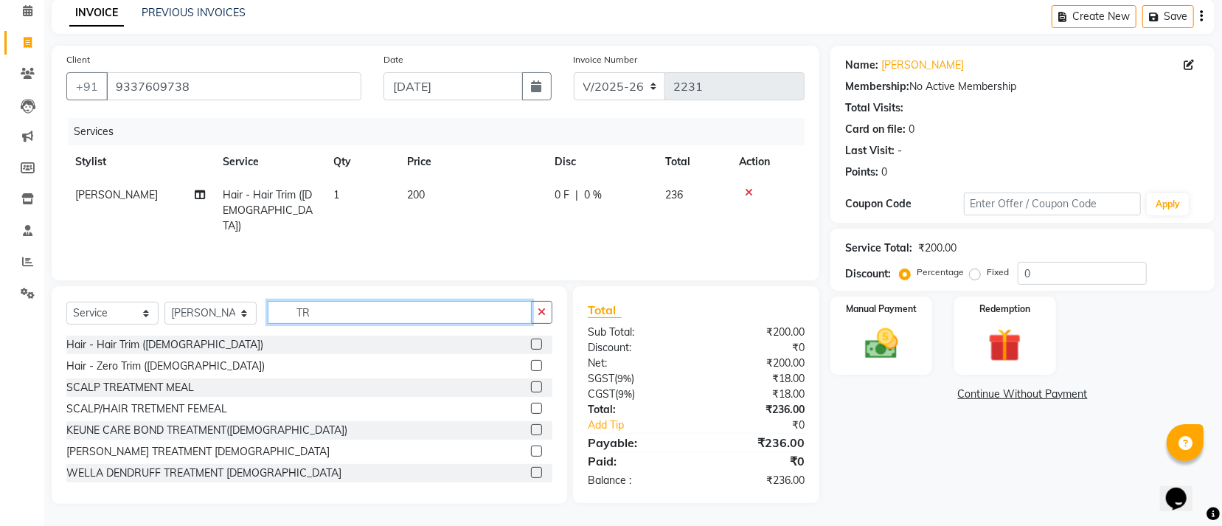
type input "T"
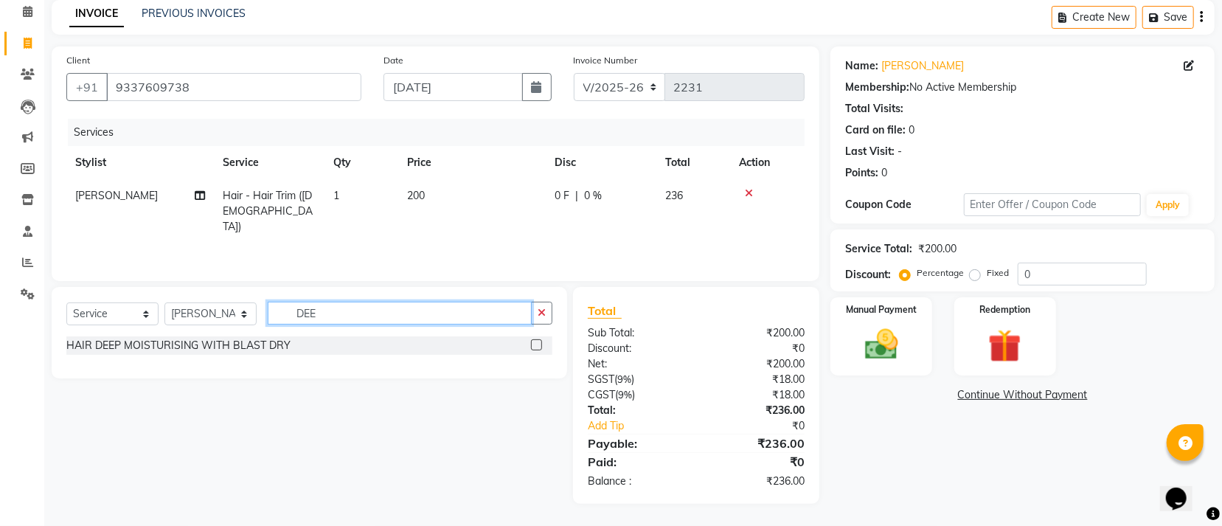
type input "DEE"
click at [304, 344] on div "HAIR DEEP MOISTURISING WITH BLAST DRY" at bounding box center [309, 345] width 486 height 18
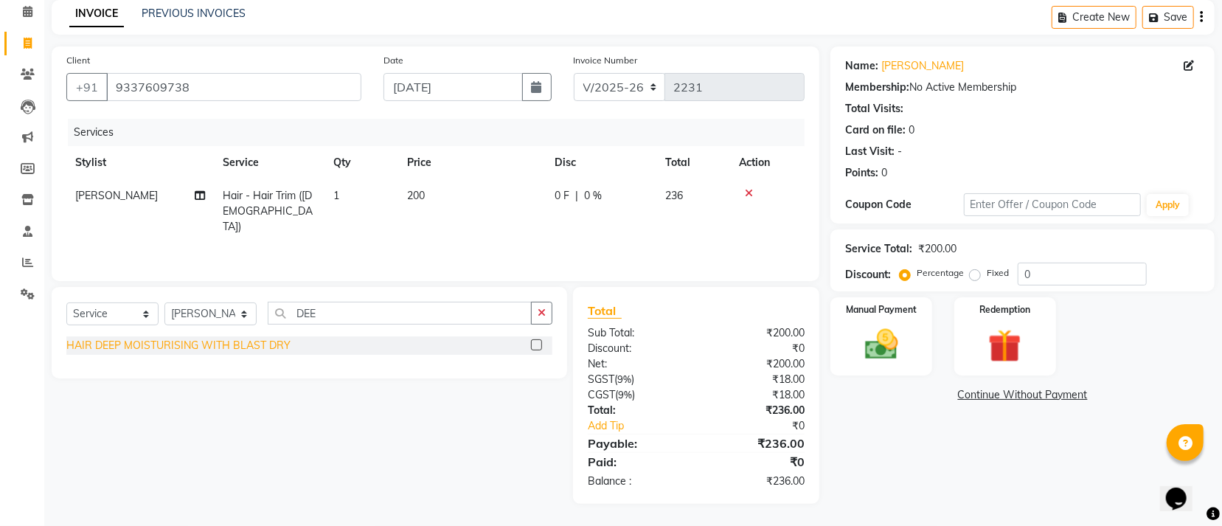
click at [255, 344] on div "HAIR DEEP MOISTURISING WITH BLAST DRY" at bounding box center [178, 345] width 224 height 15
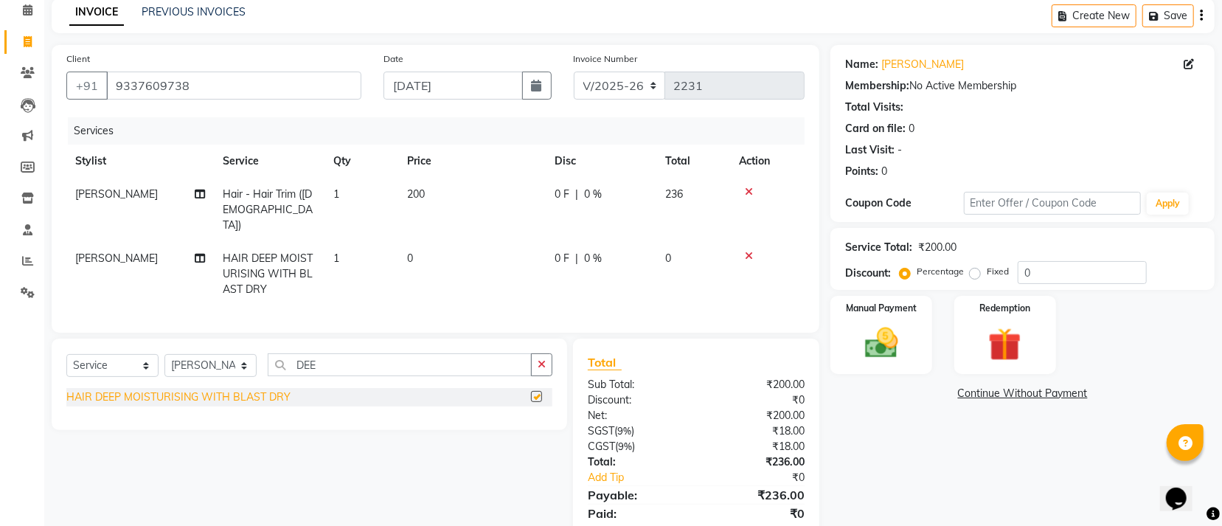
checkbox input "false"
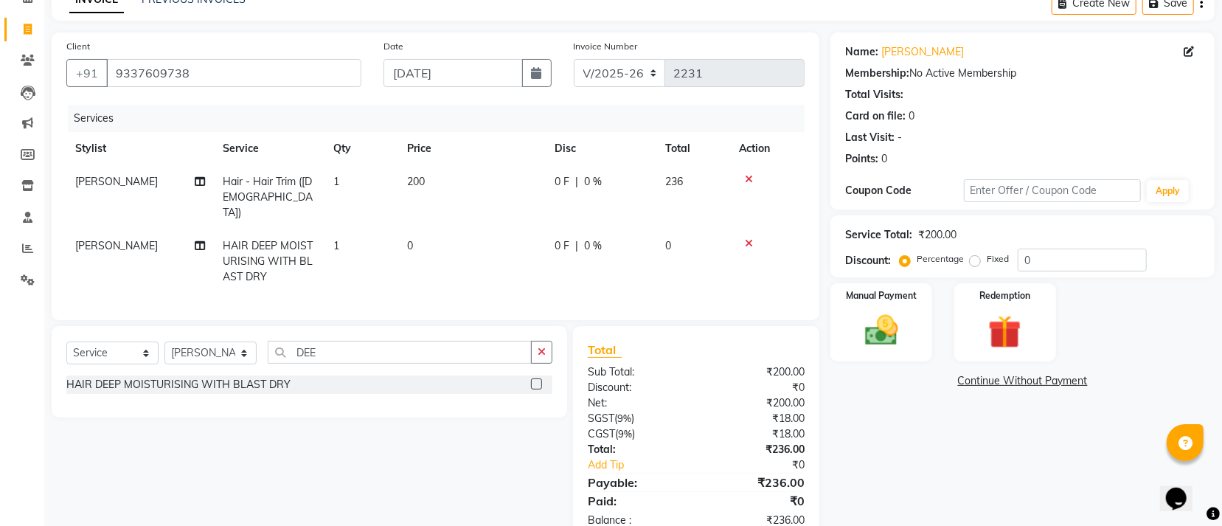
scroll to position [119, 0]
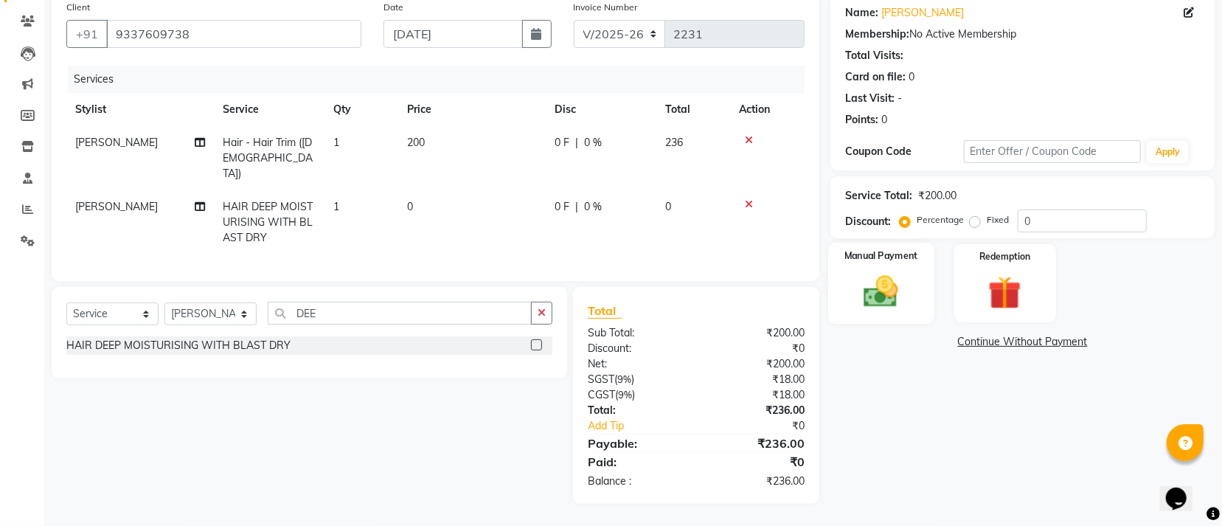
click at [893, 288] on img at bounding box center [881, 291] width 56 height 40
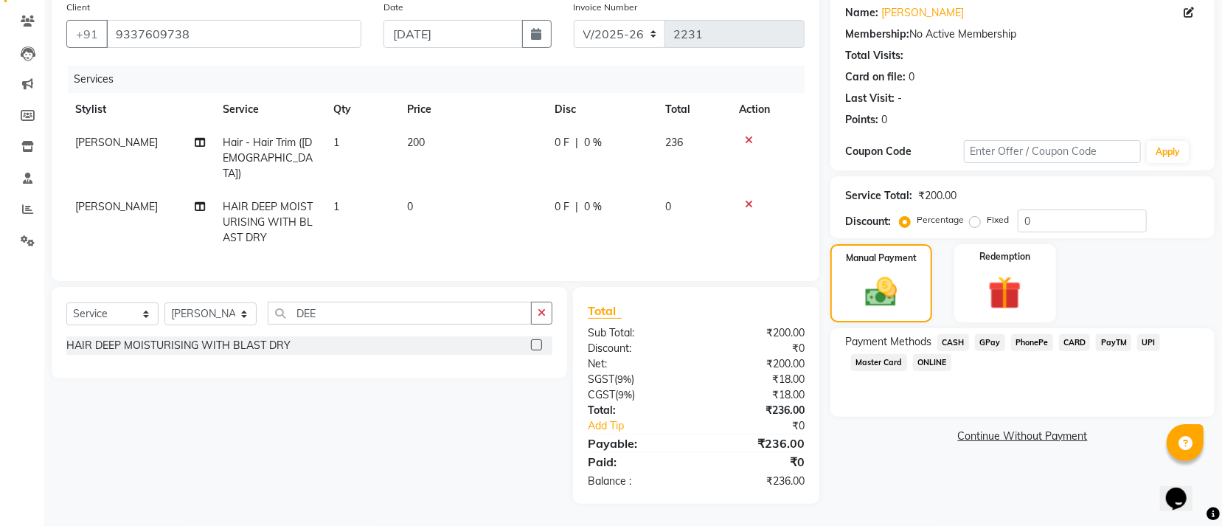
click at [991, 342] on span "GPay" at bounding box center [990, 342] width 30 height 17
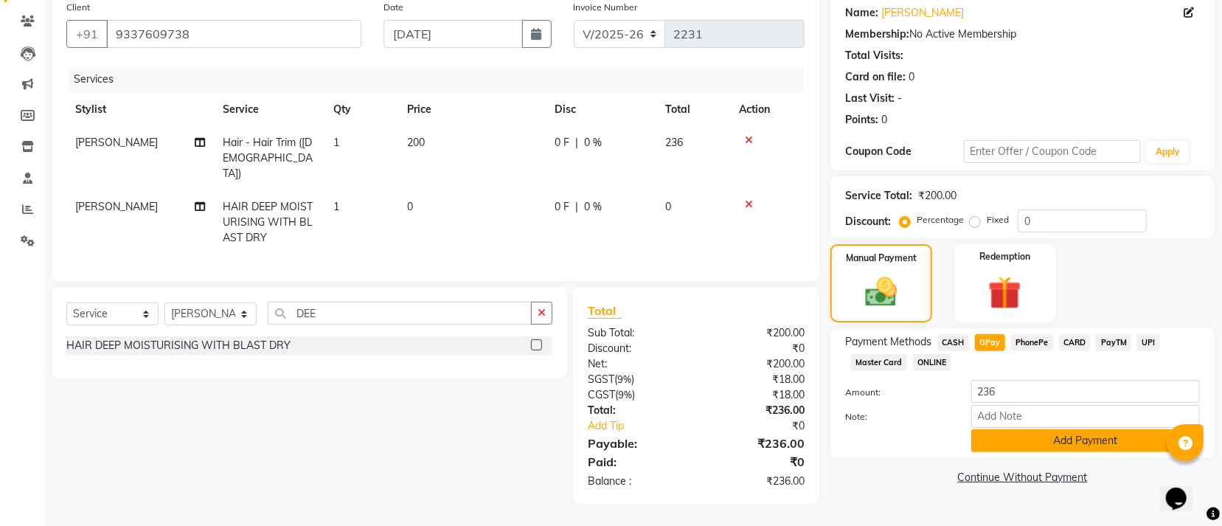
click at [990, 435] on button "Add Payment" at bounding box center [1085, 440] width 229 height 23
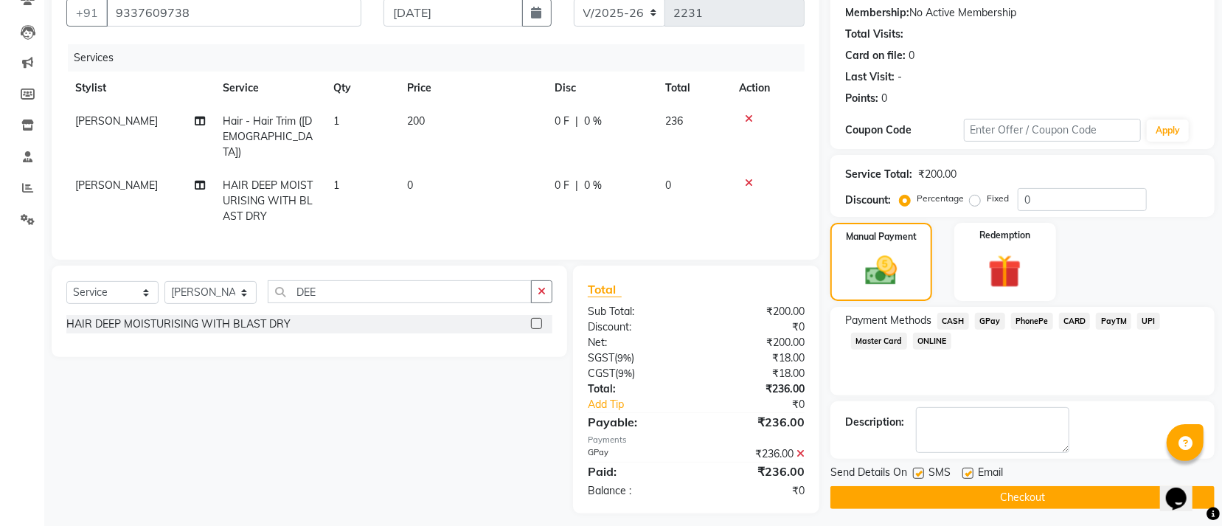
scroll to position [150, 0]
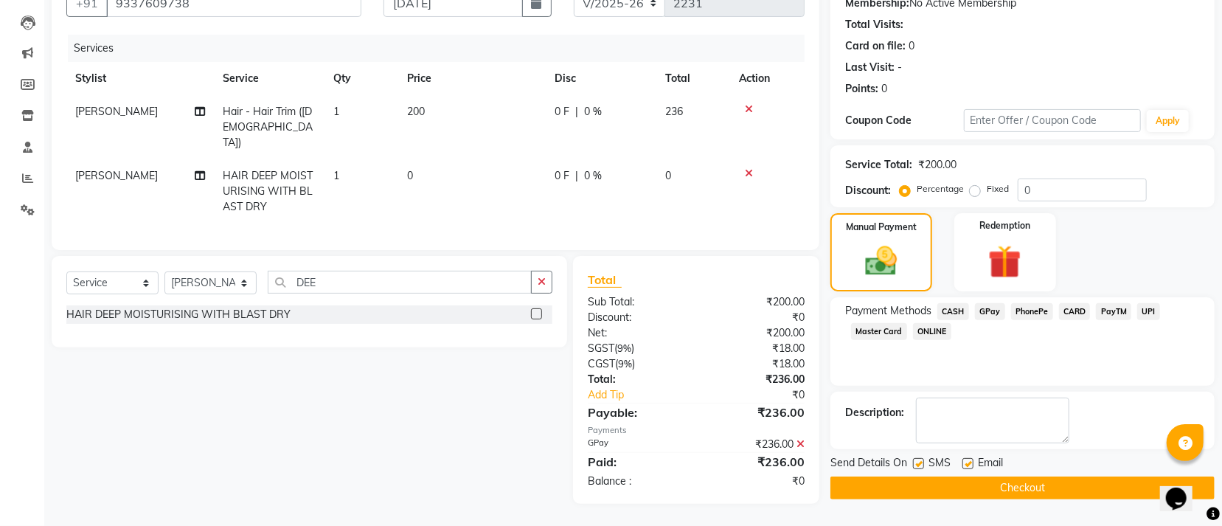
click at [968, 489] on button "Checkout" at bounding box center [1022, 487] width 384 height 23
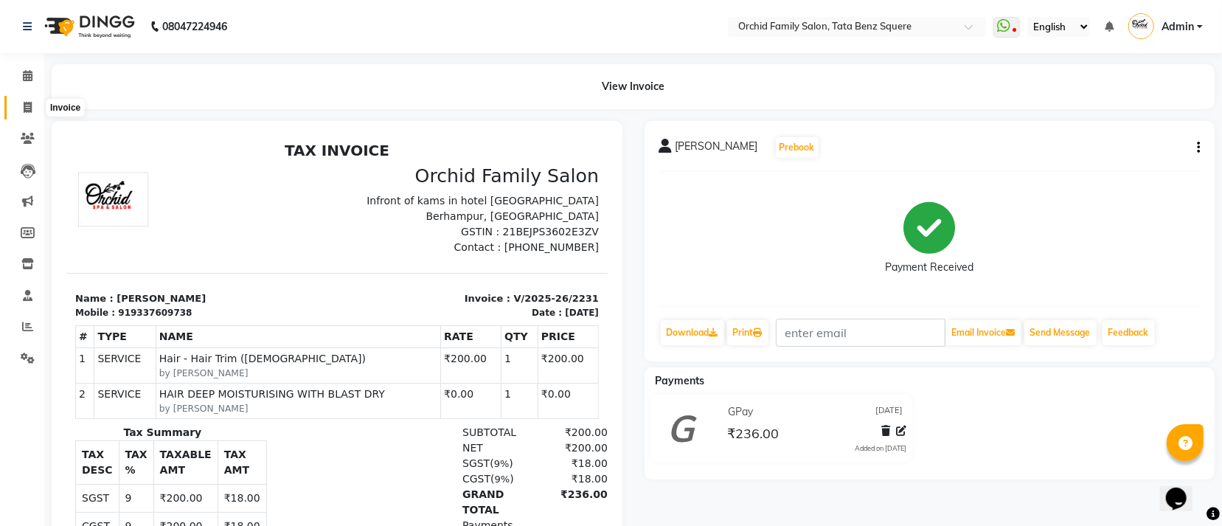
click at [27, 107] on icon at bounding box center [28, 107] width 8 height 11
select select "service"
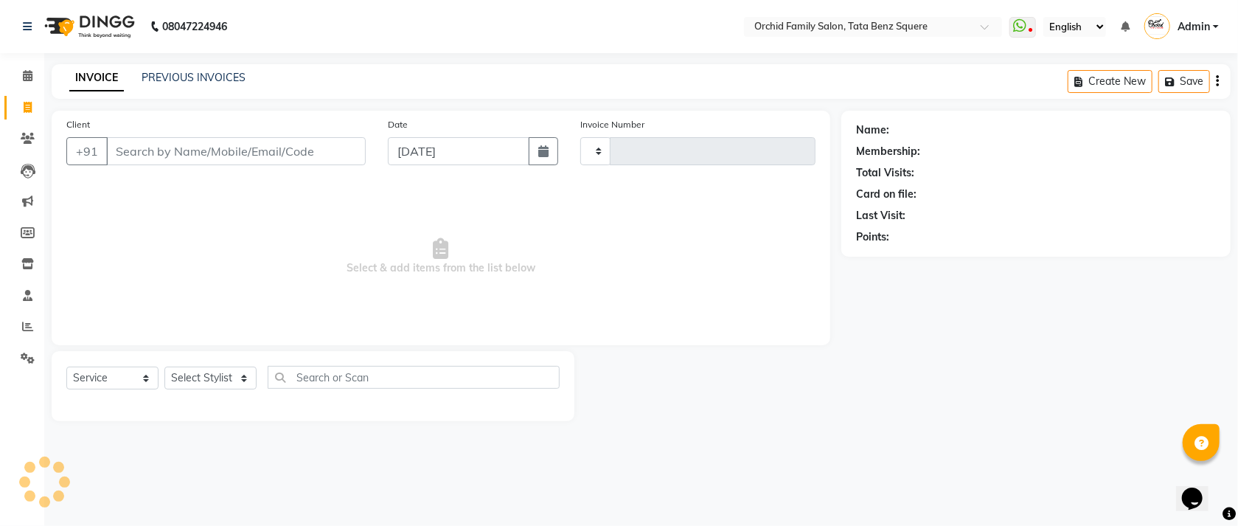
type input "2232"
select select "107"
click at [225, 374] on select "Select Stylist" at bounding box center [210, 377] width 92 height 23
select select "45556"
click at [164, 367] on select "Select Stylist Accountant AJAYA AMAR BHARATI BINDIYA JHUMA KALYANI SATAPATHY KR…" at bounding box center [210, 377] width 92 height 23
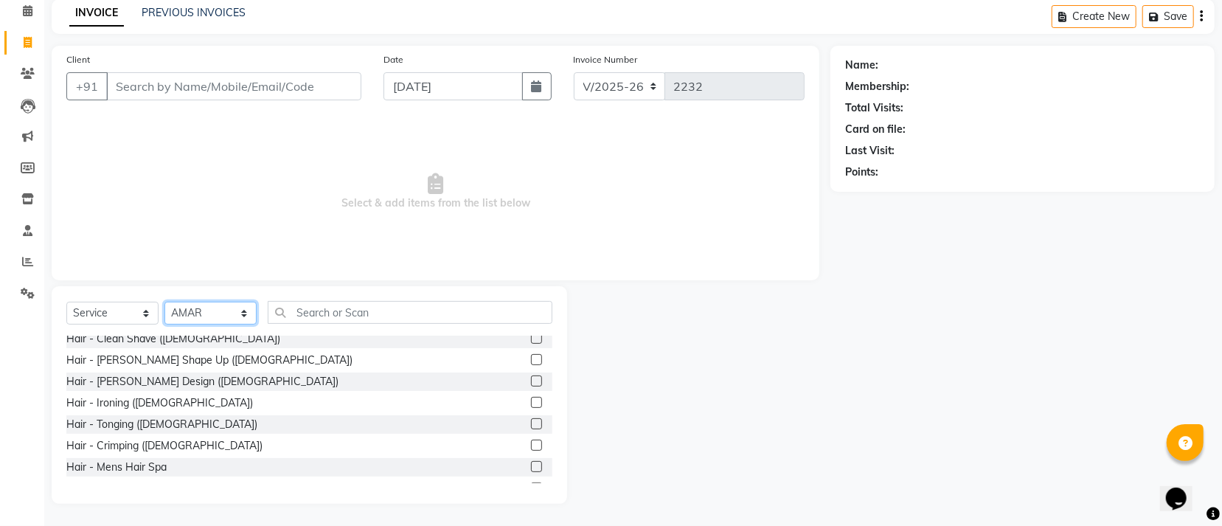
scroll to position [221, 0]
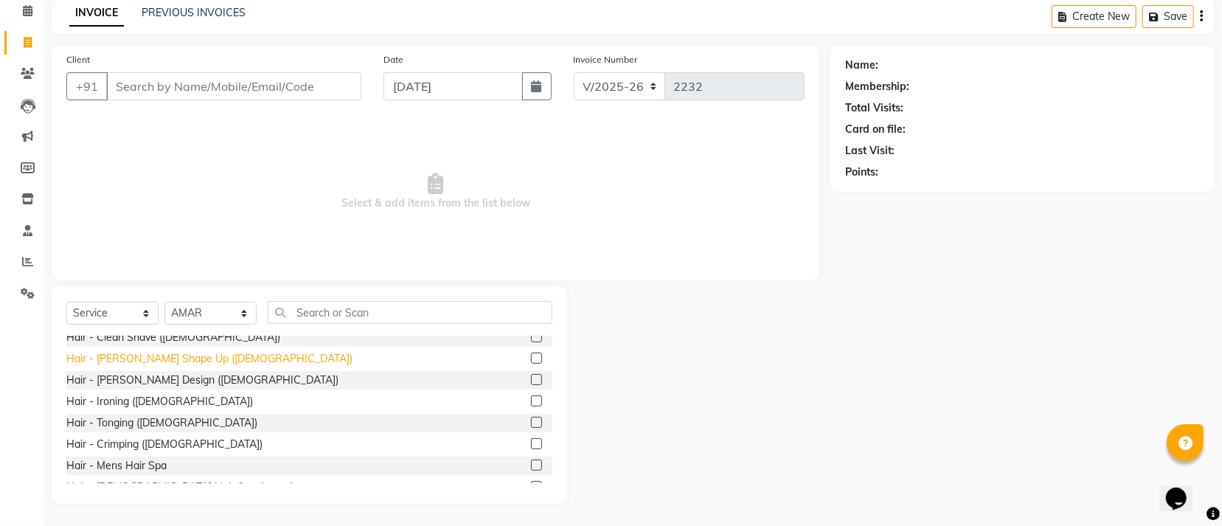
click at [116, 361] on div "Hair - Beard Shape Up (Male)" at bounding box center [209, 358] width 286 height 15
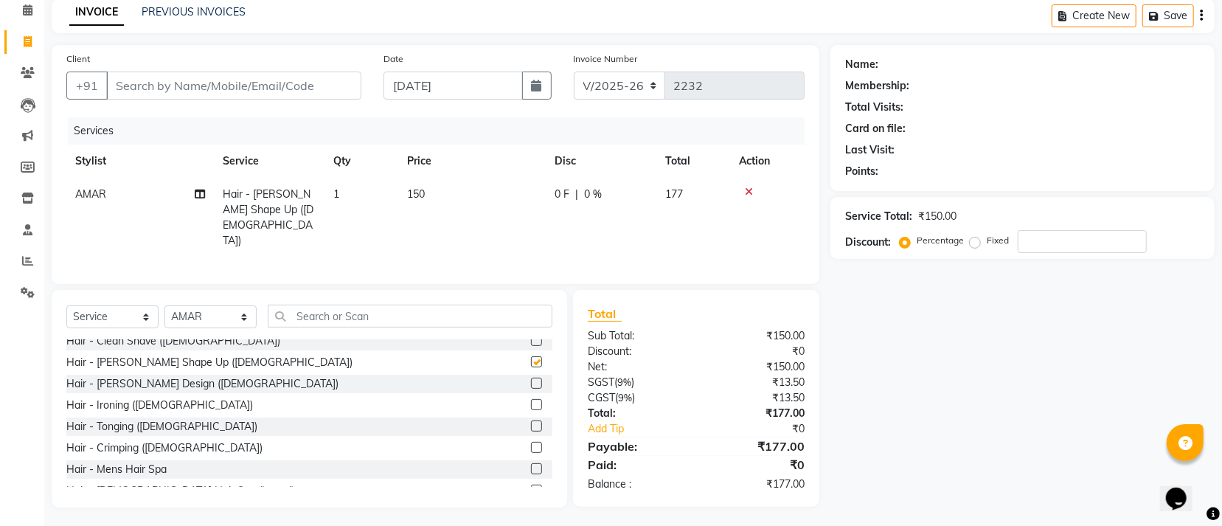
checkbox input "false"
click at [231, 86] on input "Client" at bounding box center [233, 86] width 255 height 28
type input "7"
type input "0"
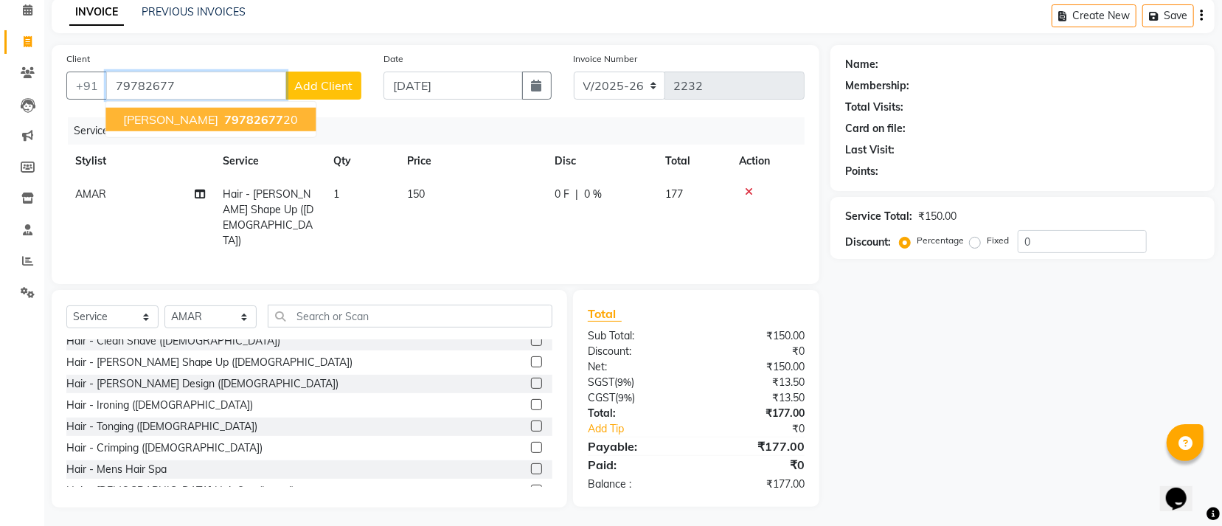
click at [179, 116] on span "S K SAMAL" at bounding box center [170, 119] width 95 height 15
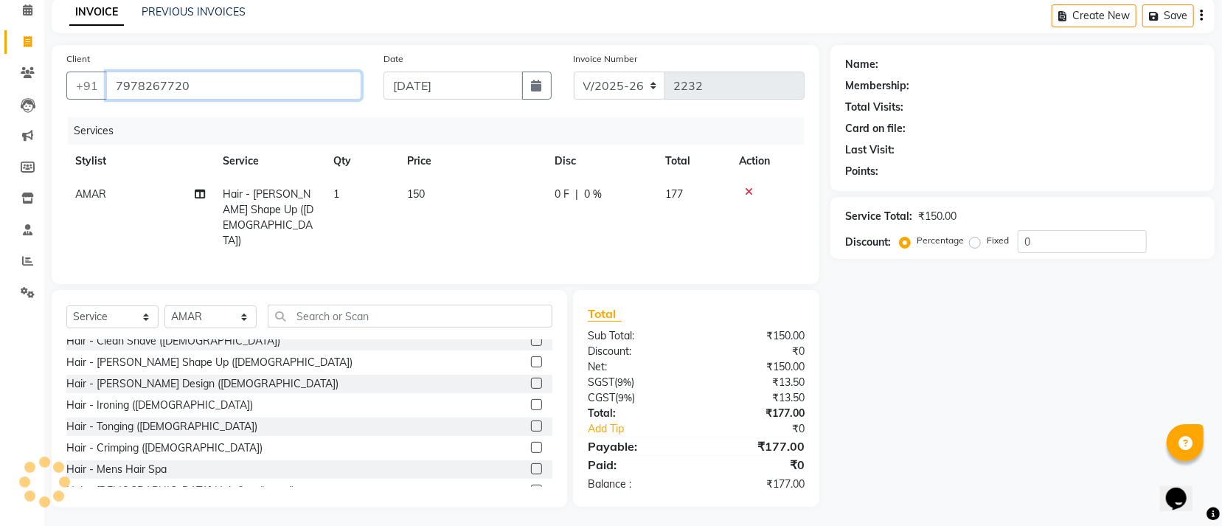
type input "7978267720"
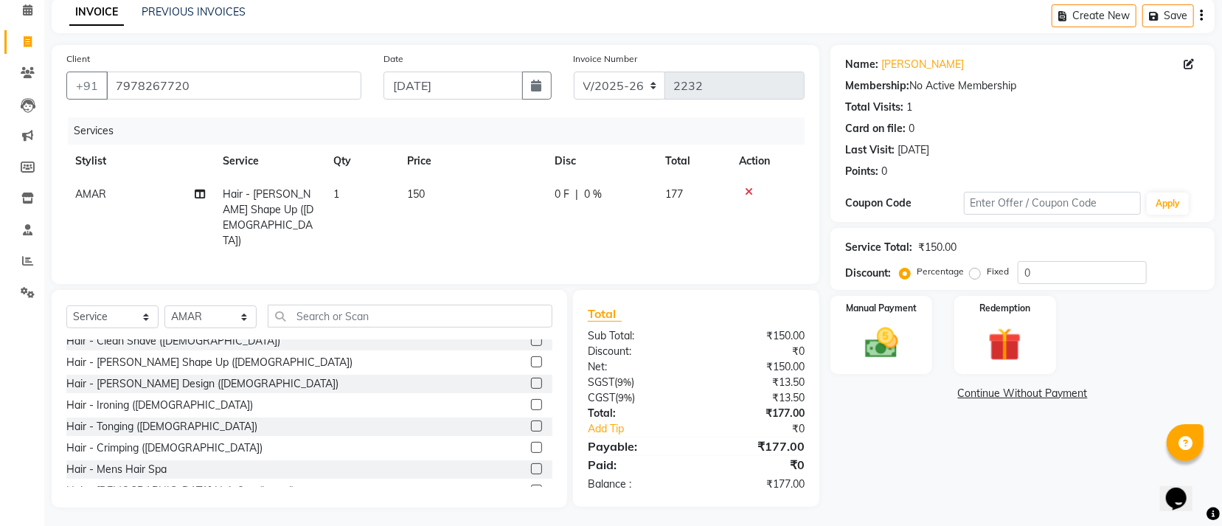
scroll to position [0, 0]
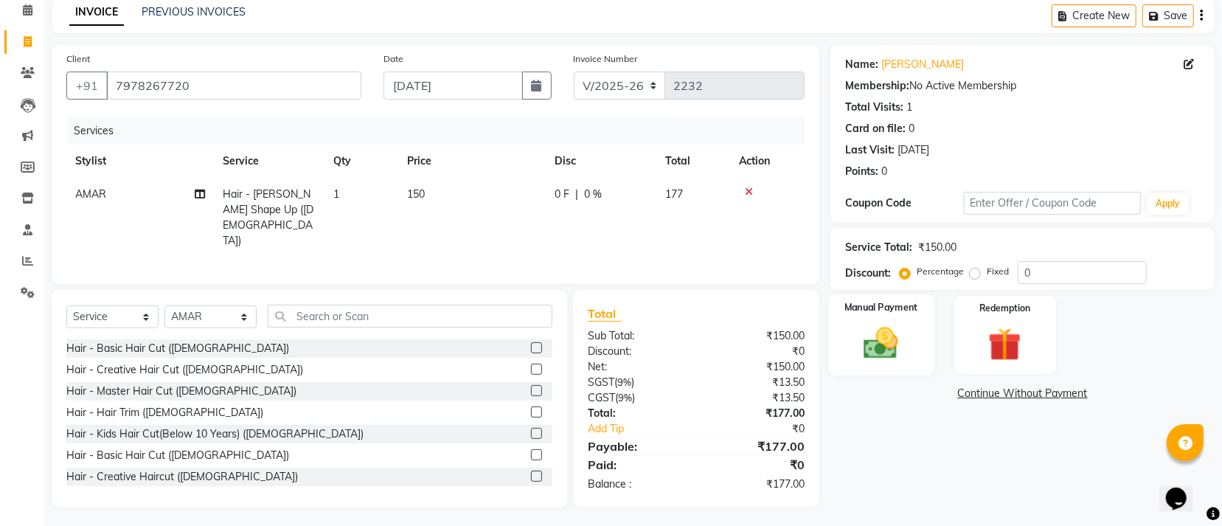
click at [871, 335] on img at bounding box center [881, 343] width 56 height 40
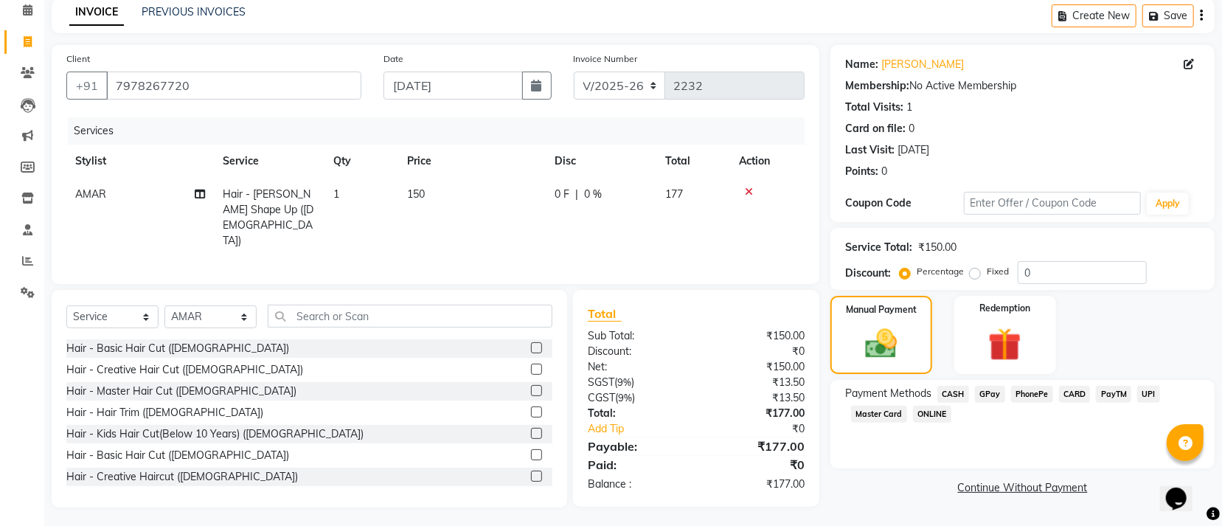
click at [961, 394] on span "CASH" at bounding box center [953, 394] width 32 height 17
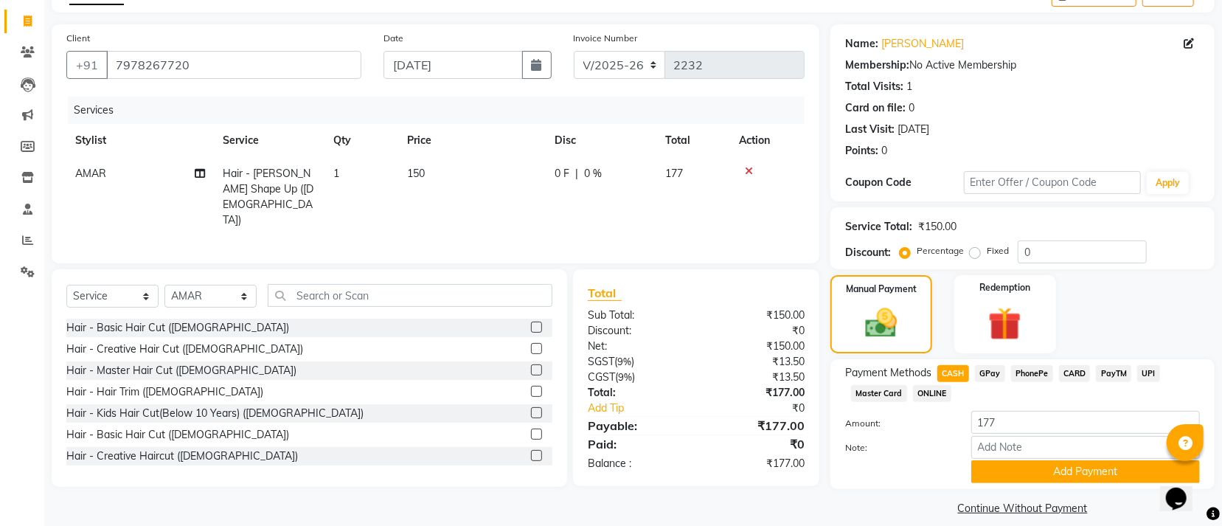
scroll to position [104, 0]
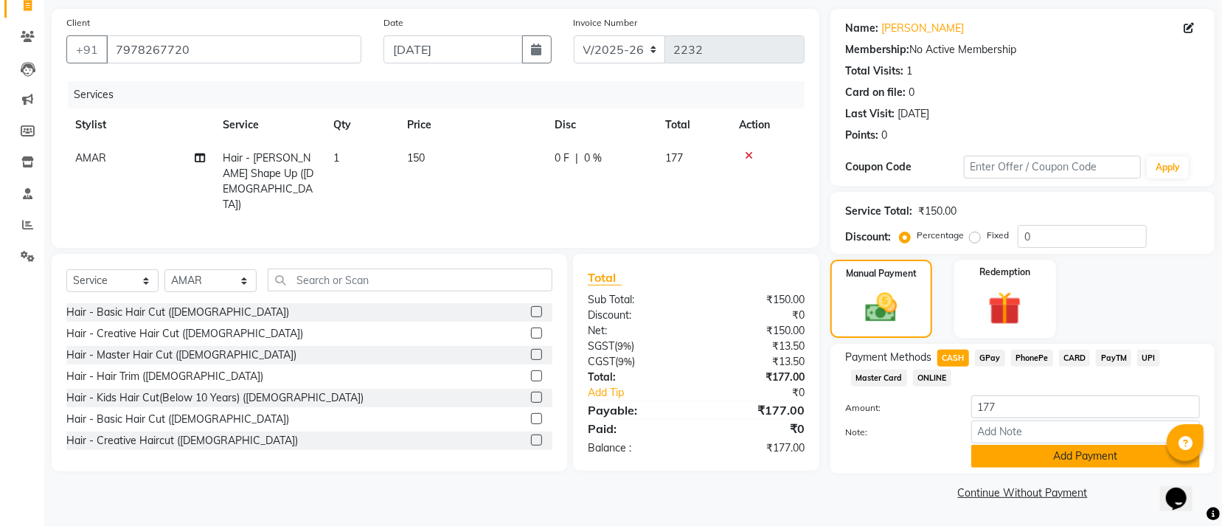
click at [1005, 453] on button "Add Payment" at bounding box center [1085, 456] width 229 height 23
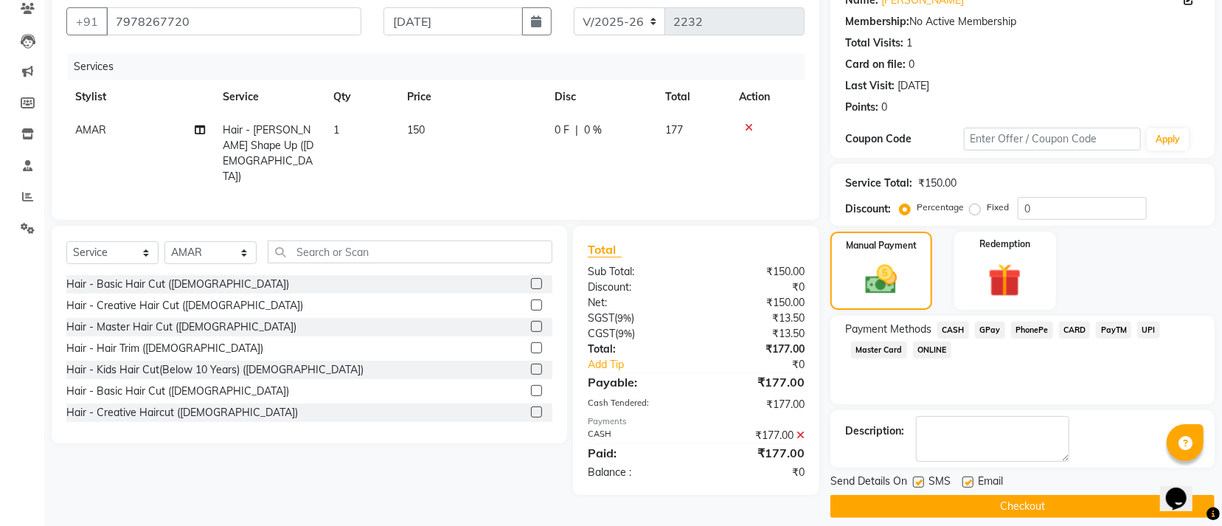
scroll to position [144, 0]
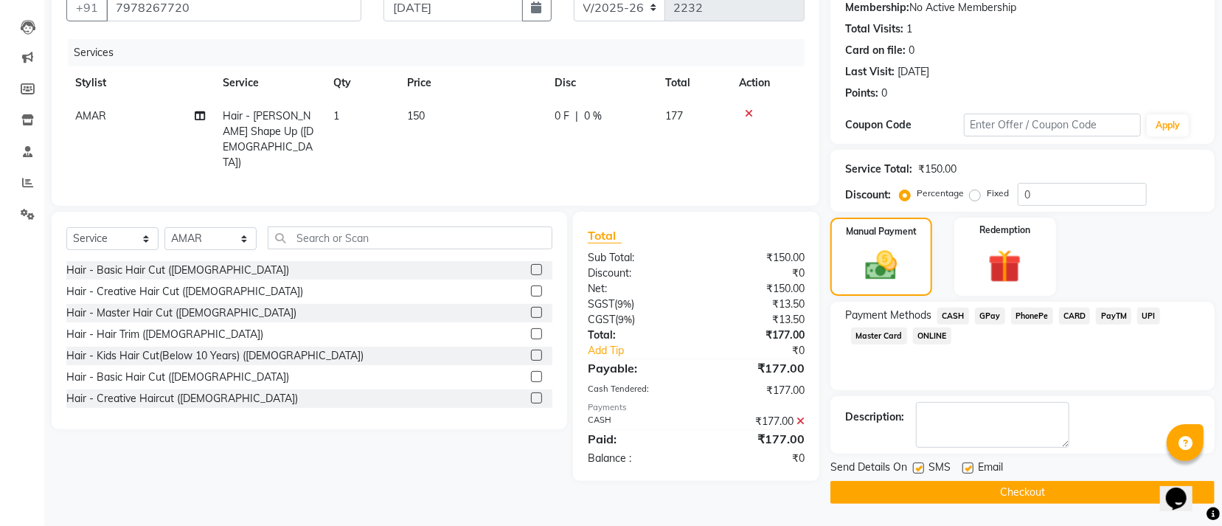
click at [965, 495] on button "Checkout" at bounding box center [1022, 492] width 384 height 23
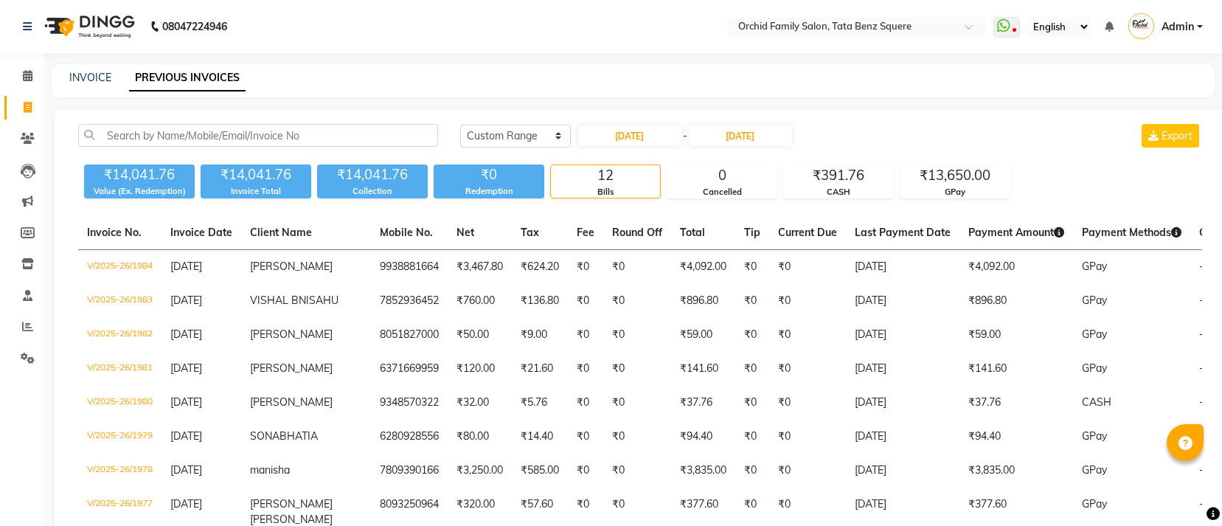
select select "range"
click at [27, 139] on icon at bounding box center [28, 138] width 14 height 11
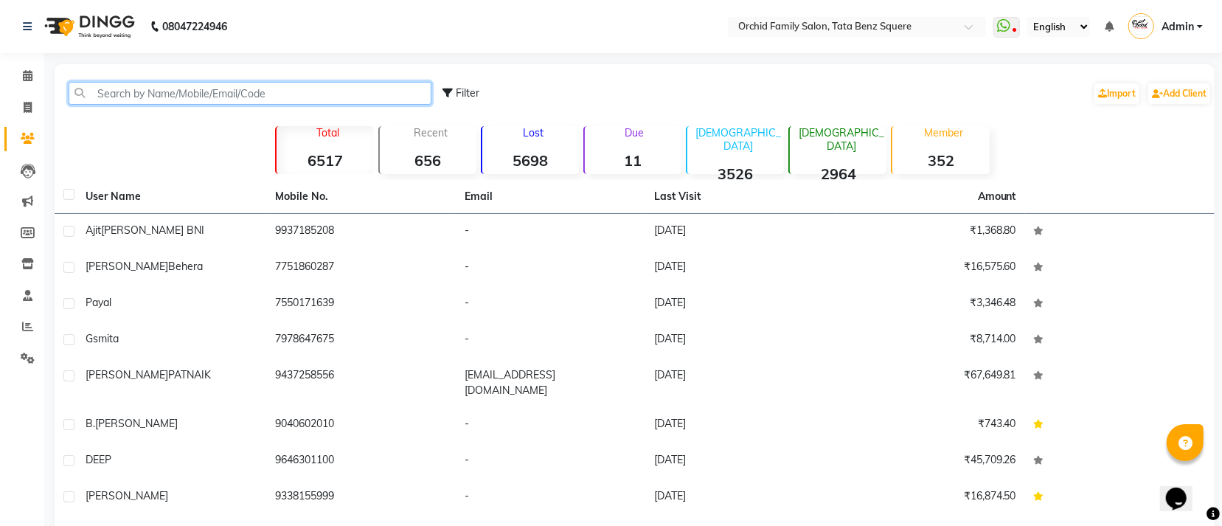
click at [181, 94] on input "text" at bounding box center [250, 93] width 363 height 23
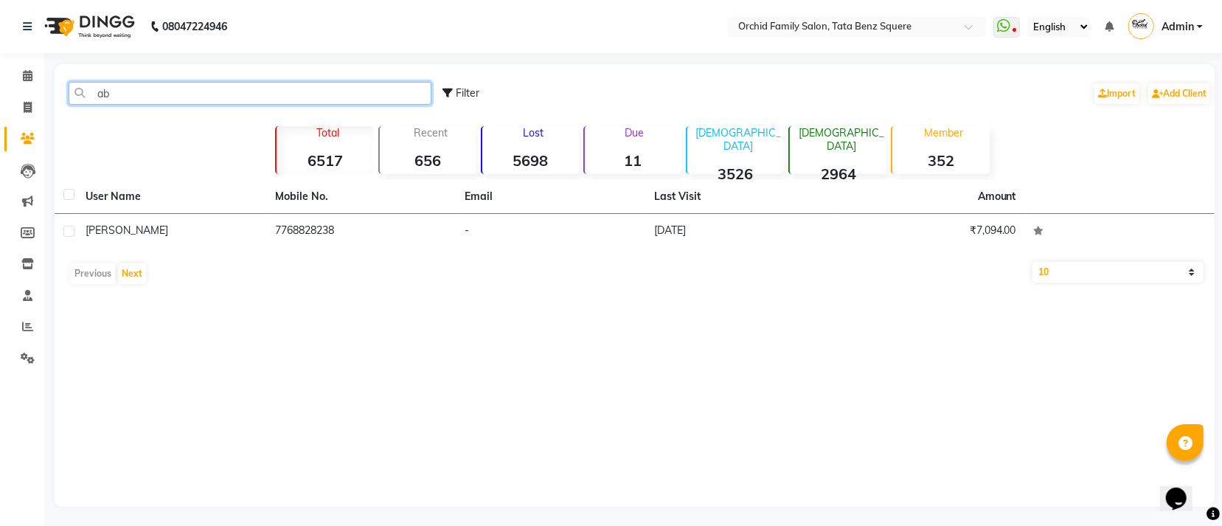
type input "a"
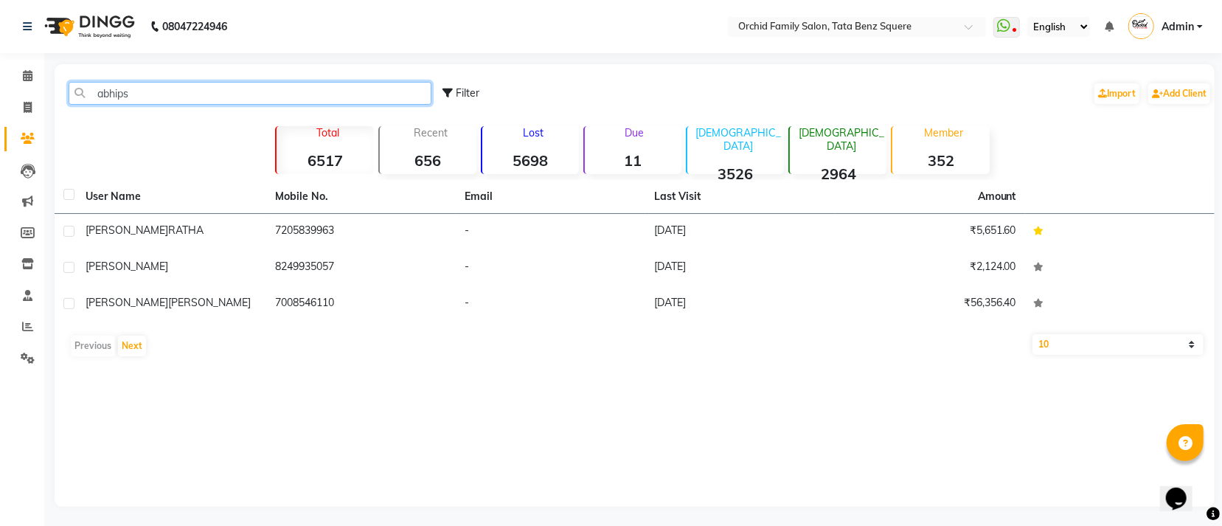
type input "abhips"
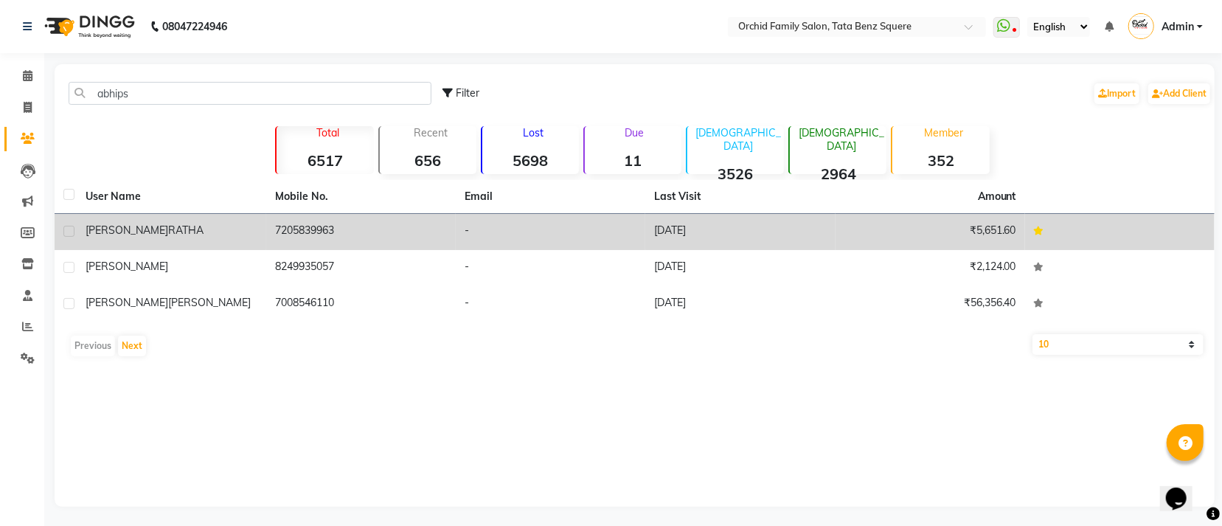
click at [984, 234] on td "₹5,651.60" at bounding box center [929, 232] width 189 height 36
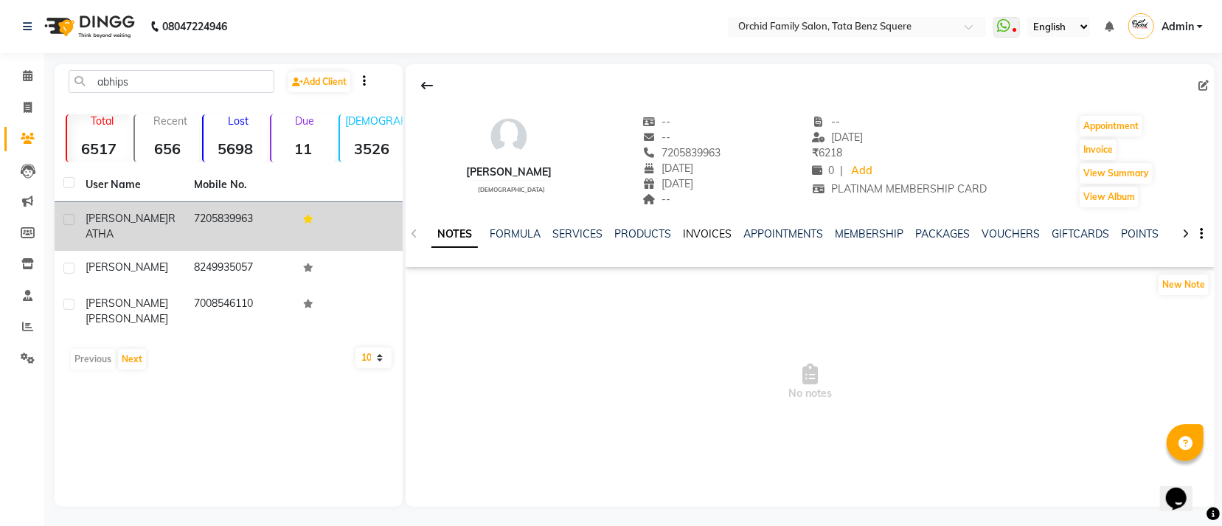
click at [708, 239] on link "INVOICES" at bounding box center [707, 233] width 49 height 13
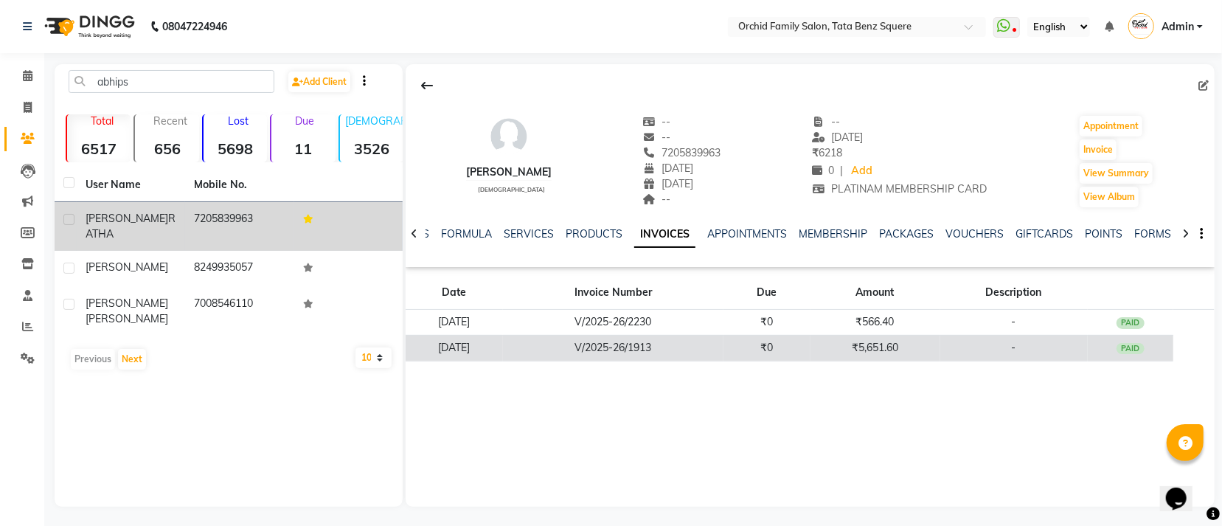
click at [1132, 352] on div "PAID" at bounding box center [1130, 349] width 28 height 12
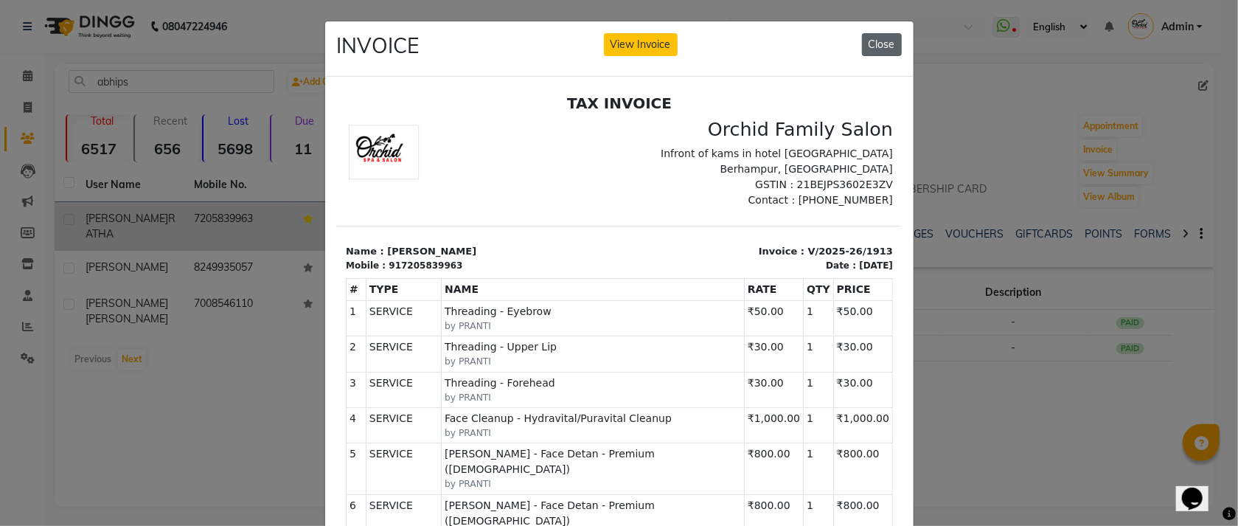
click at [882, 43] on button "Close" at bounding box center [882, 44] width 40 height 23
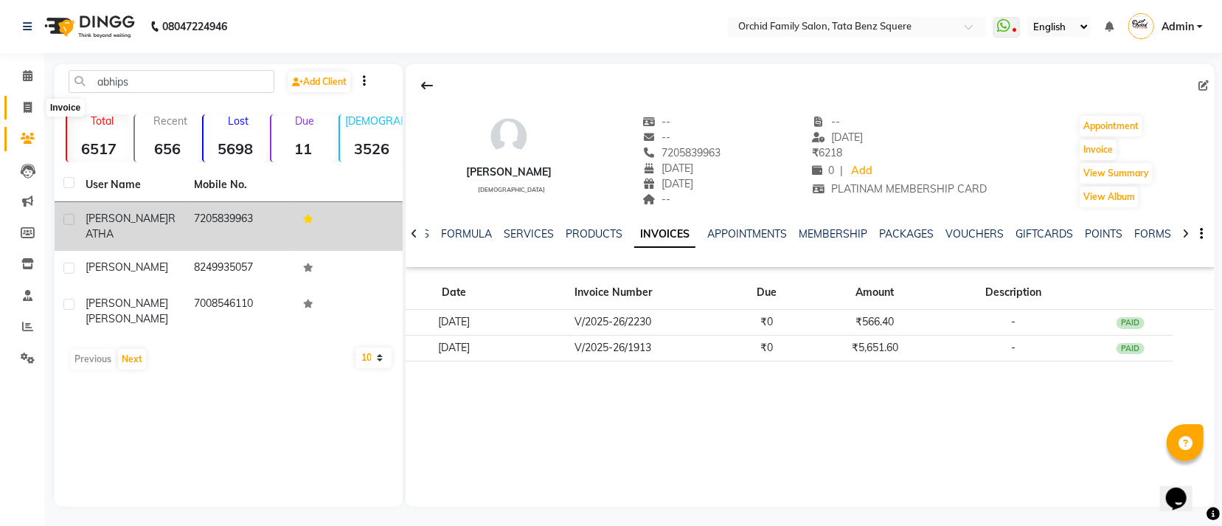
click at [26, 105] on icon at bounding box center [28, 107] width 8 height 11
select select "service"
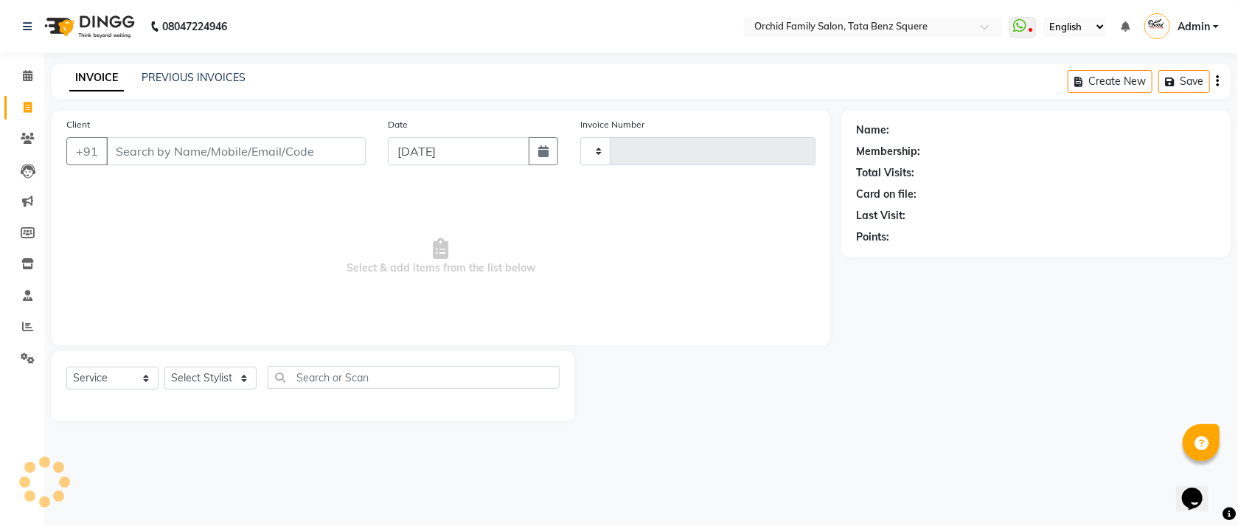
type input "2231"
select select "107"
click at [195, 78] on link "PREVIOUS INVOICES" at bounding box center [194, 77] width 104 height 13
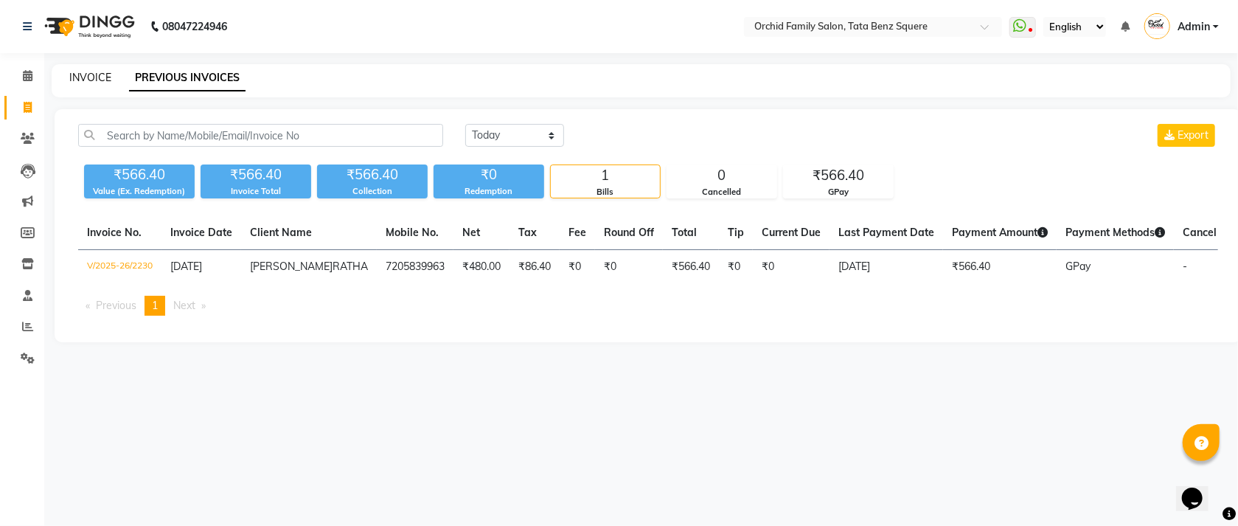
click at [85, 83] on link "INVOICE" at bounding box center [90, 77] width 42 height 13
select select "service"
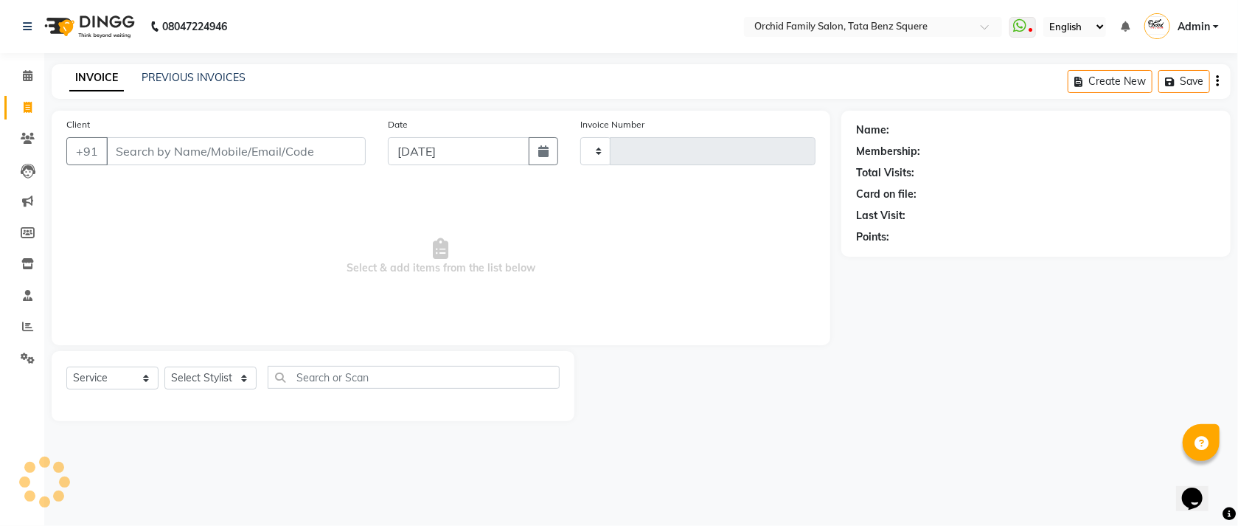
type input "2231"
select select "107"
